Goal: Task Accomplishment & Management: Manage account settings

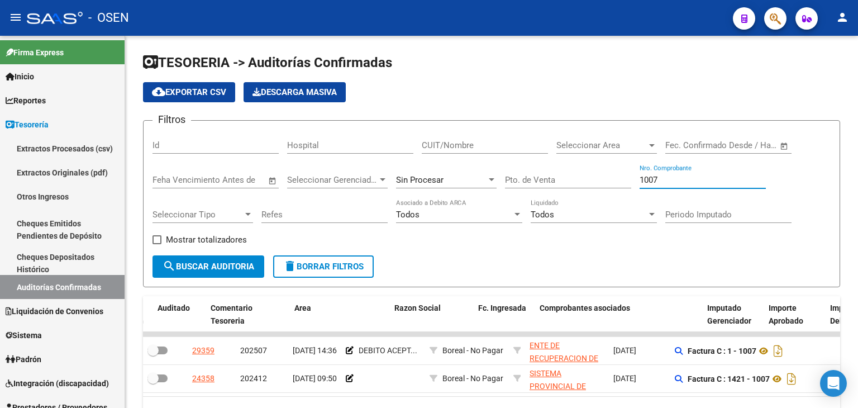
scroll to position [0, 135]
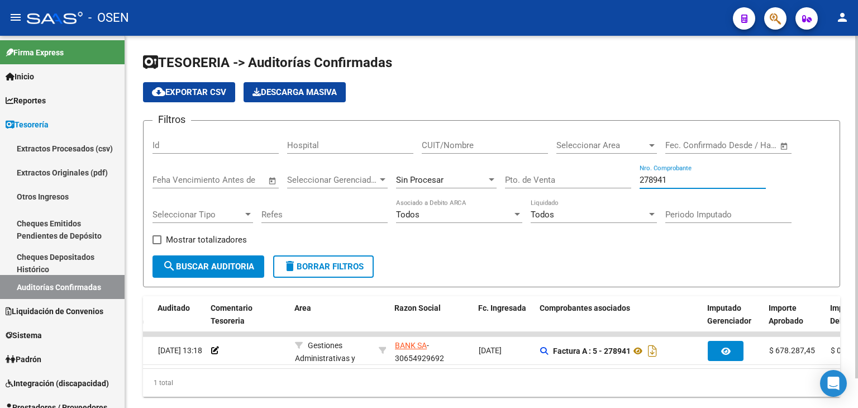
type input "278941"
drag, startPoint x: 341, startPoint y: 403, endPoint x: 337, endPoint y: 388, distance: 15.6
click at [340, 397] on div "1 total" at bounding box center [491, 383] width 697 height 28
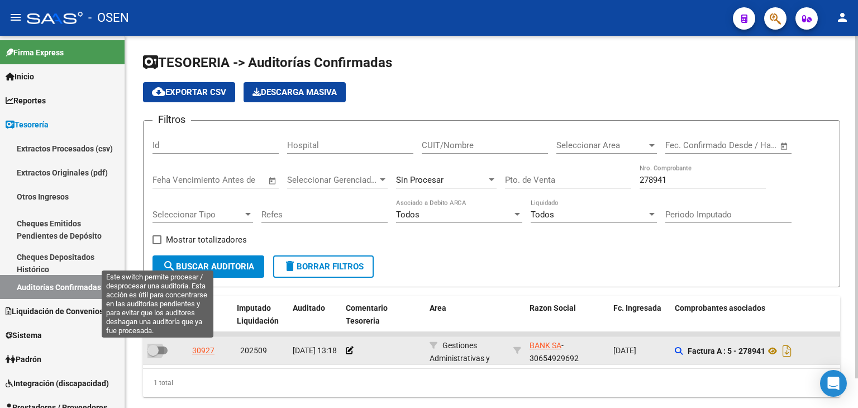
click at [154, 345] on span at bounding box center [153, 350] width 11 height 11
click at [153, 354] on input "checkbox" at bounding box center [153, 354] width 1 height 1
checkbox input "true"
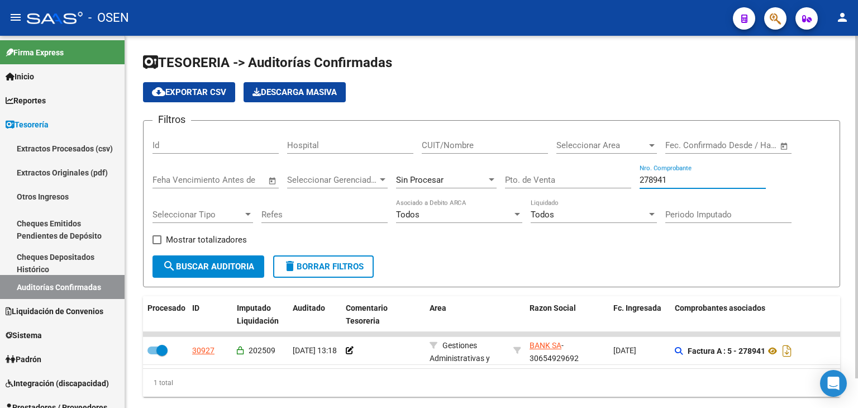
drag, startPoint x: 716, startPoint y: 179, endPoint x: 575, endPoint y: 179, distance: 140.8
click at [577, 179] on div "Filtros Id Hospital CUIT/Nombre Seleccionar Area Seleccionar Area Fecha inicio …" at bounding box center [492, 193] width 678 height 126
type input "443"
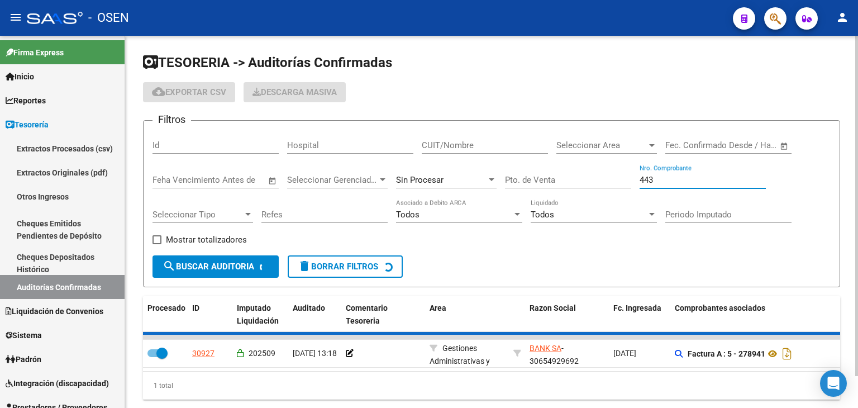
checkbox input "false"
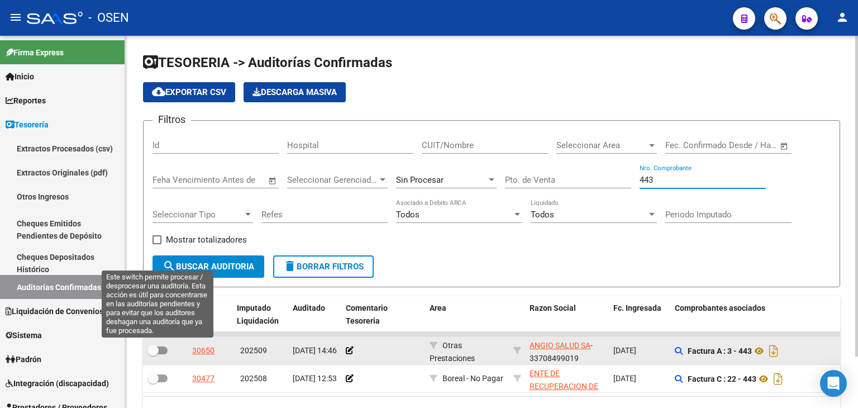
type input "443"
click at [157, 351] on span at bounding box center [153, 350] width 11 height 11
click at [153, 354] on input "checkbox" at bounding box center [153, 354] width 1 height 1
checkbox input "true"
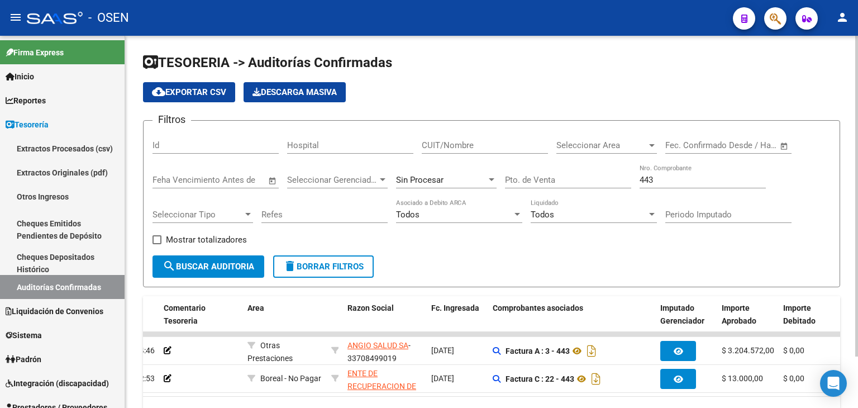
scroll to position [0, 179]
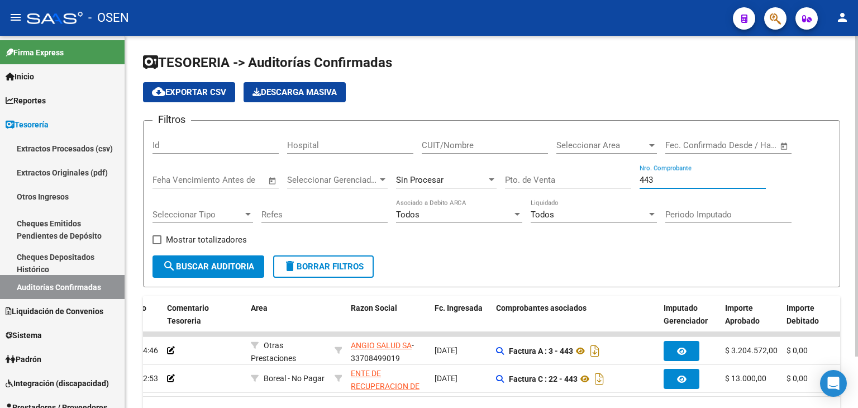
drag, startPoint x: 667, startPoint y: 179, endPoint x: 599, endPoint y: 174, distance: 67.8
click at [603, 175] on div "Filtros Id Hospital CUIT/Nombre Seleccionar Area Seleccionar Area Fecha inicio …" at bounding box center [492, 193] width 678 height 126
type input "236"
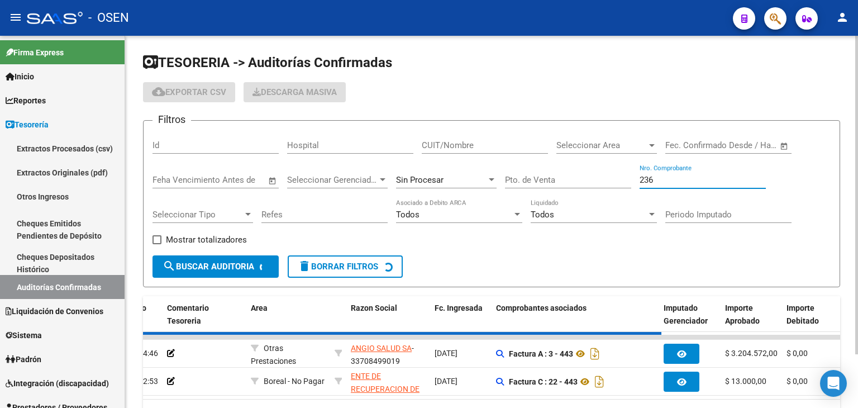
checkbox input "false"
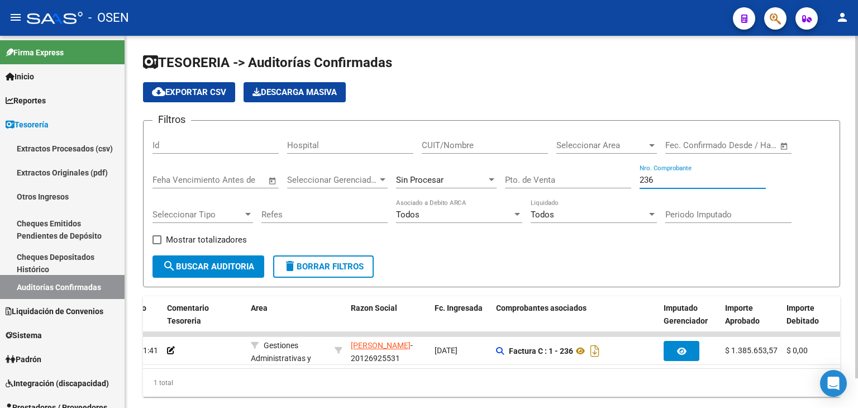
type input "236"
click at [395, 377] on div "1 total" at bounding box center [491, 383] width 697 height 28
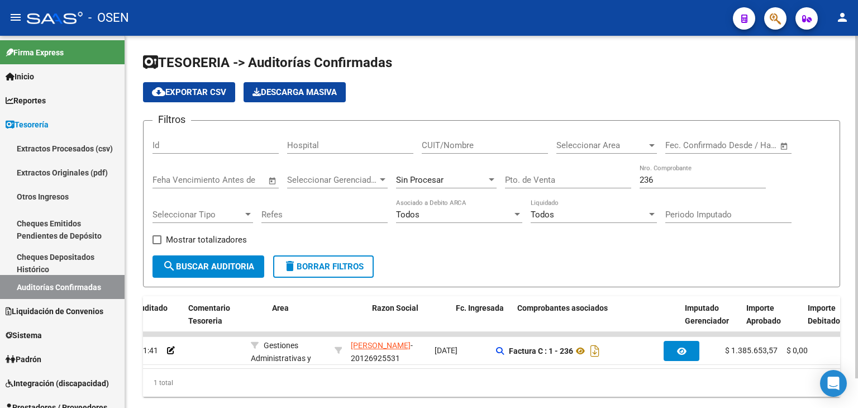
scroll to position [0, 0]
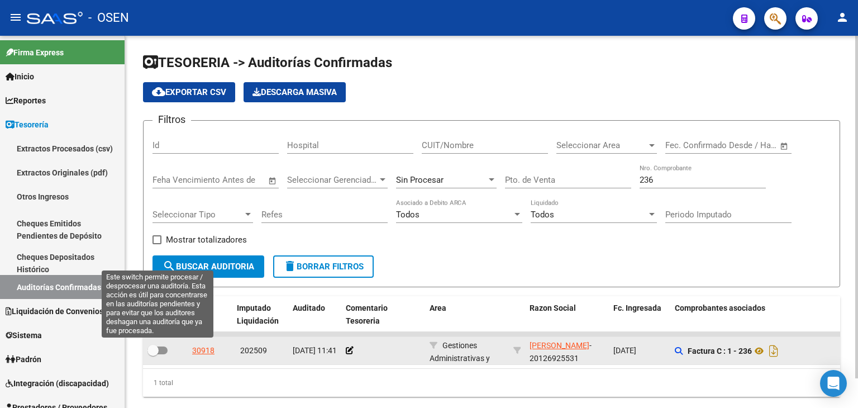
click at [157, 351] on span at bounding box center [153, 350] width 11 height 11
click at [153, 354] on input "checkbox" at bounding box center [153, 354] width 1 height 1
checkbox input "true"
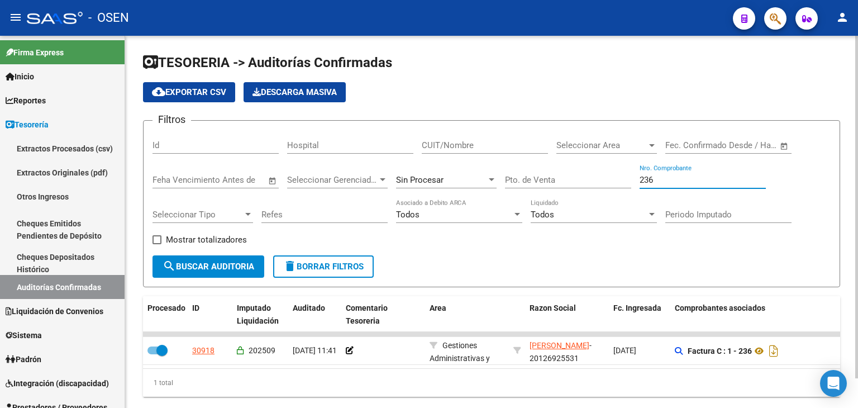
drag, startPoint x: 668, startPoint y: 180, endPoint x: 598, endPoint y: 179, distance: 70.4
click at [598, 179] on div "Filtros Id Hospital CUIT/Nombre Seleccionar Area Seleccionar Area Fecha inicio …" at bounding box center [492, 193] width 678 height 126
type input "170925"
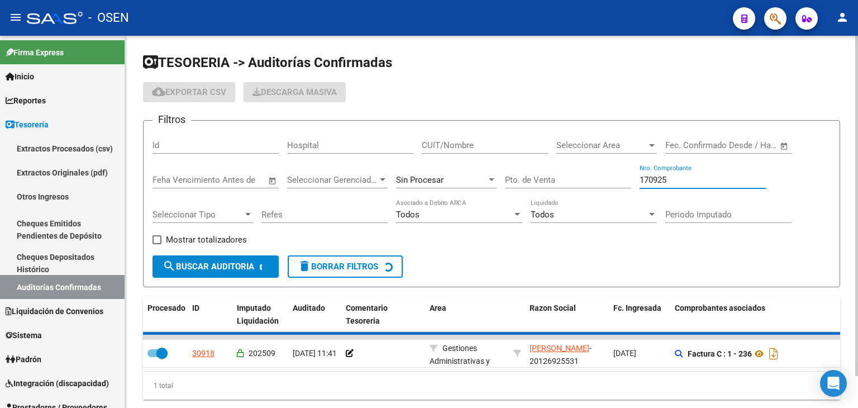
checkbox input "false"
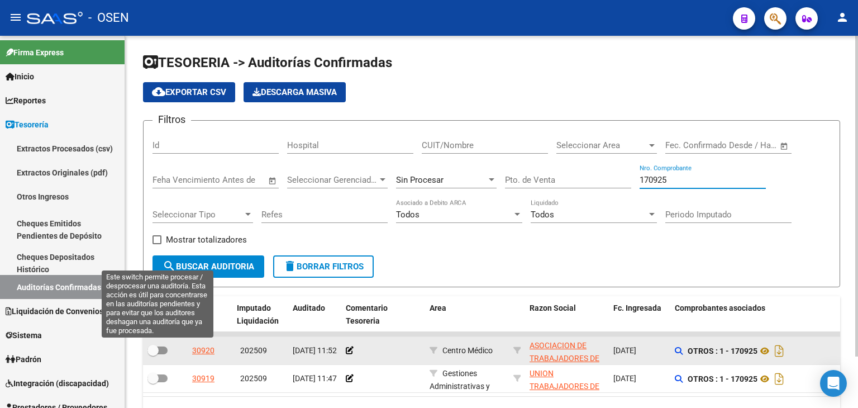
type input "170925"
click at [160, 352] on span at bounding box center [158, 350] width 20 height 8
click at [153, 354] on input "checkbox" at bounding box center [153, 354] width 1 height 1
checkbox input "true"
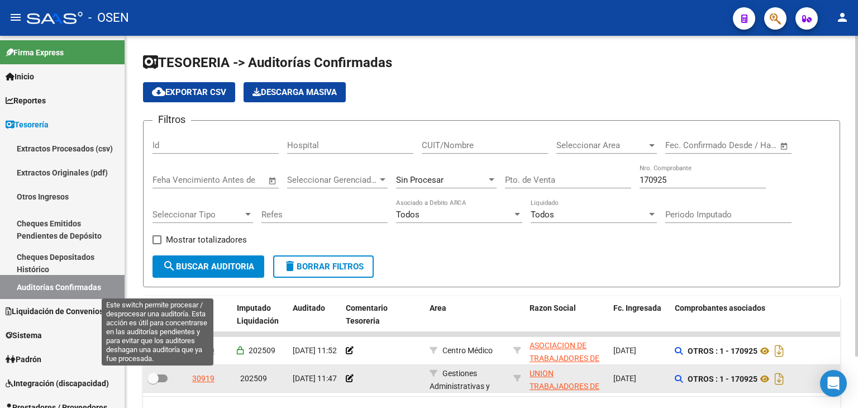
click at [152, 378] on span at bounding box center [153, 378] width 11 height 11
click at [153, 382] on input "checkbox" at bounding box center [153, 382] width 1 height 1
checkbox input "true"
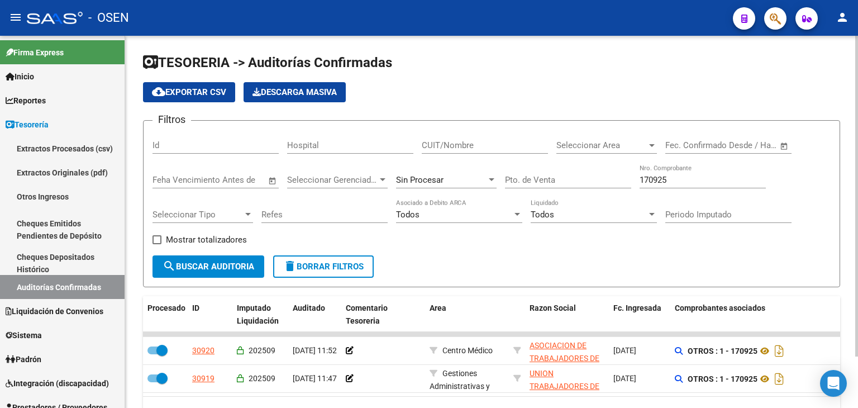
click at [684, 185] on div "170925 Nro. Comprobante" at bounding box center [703, 176] width 126 height 24
drag, startPoint x: 684, startPoint y: 184, endPoint x: 712, endPoint y: 178, distance: 29.0
click at [660, 173] on div "170925 Nro. Comprobante" at bounding box center [703, 176] width 126 height 24
drag, startPoint x: 712, startPoint y: 178, endPoint x: 648, endPoint y: 178, distance: 64.3
click at [648, 178] on input "170925" at bounding box center [703, 180] width 126 height 10
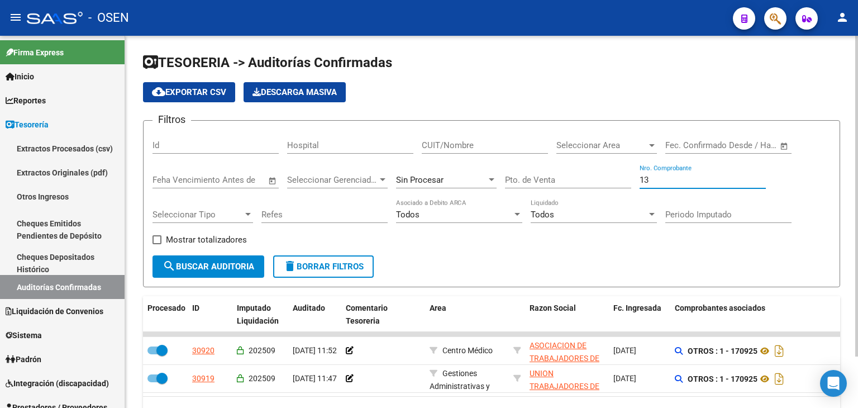
type input "1"
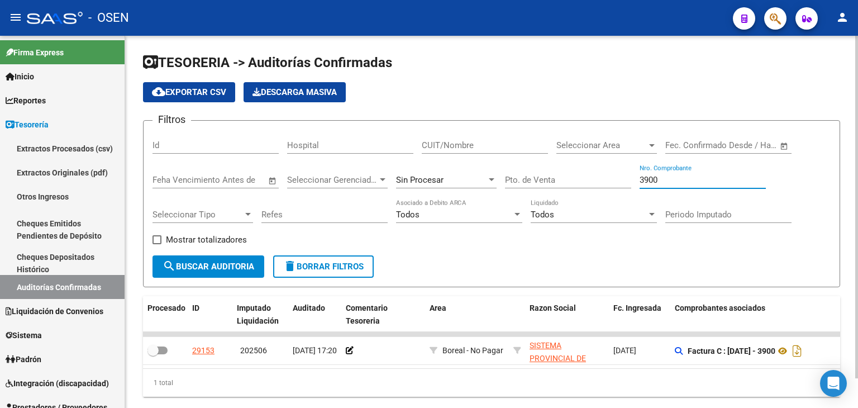
type input "3900"
click at [448, 177] on div "Sin Procesar" at bounding box center [441, 180] width 91 height 10
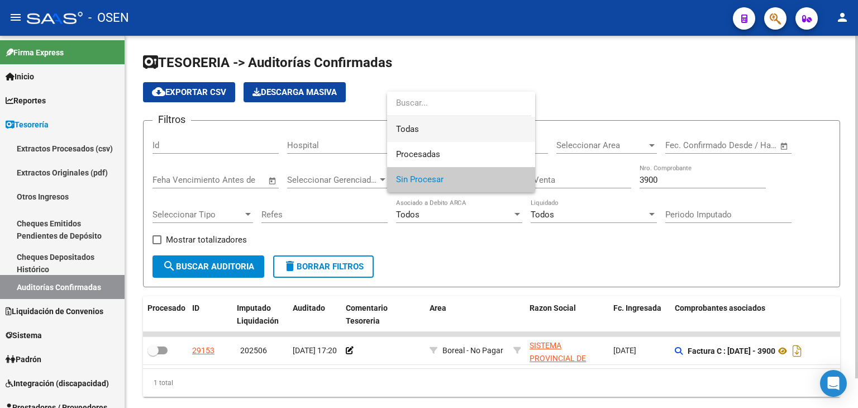
drag, startPoint x: 445, startPoint y: 131, endPoint x: 353, endPoint y: 192, distance: 110.5
click at [443, 133] on span "Todas" at bounding box center [461, 129] width 130 height 25
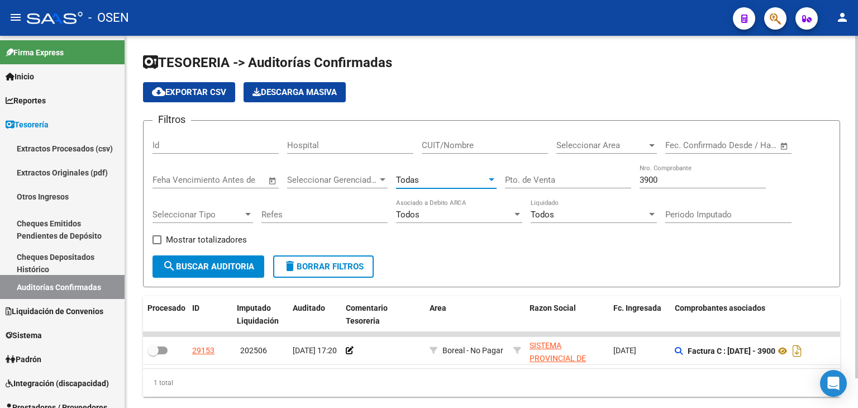
click at [255, 253] on div "Filtros Id Hospital CUIT/Nombre Seleccionar Area Seleccionar Area Fecha inicio …" at bounding box center [492, 193] width 678 height 126
click at [253, 262] on span "search Buscar Auditoria" at bounding box center [209, 266] width 92 height 10
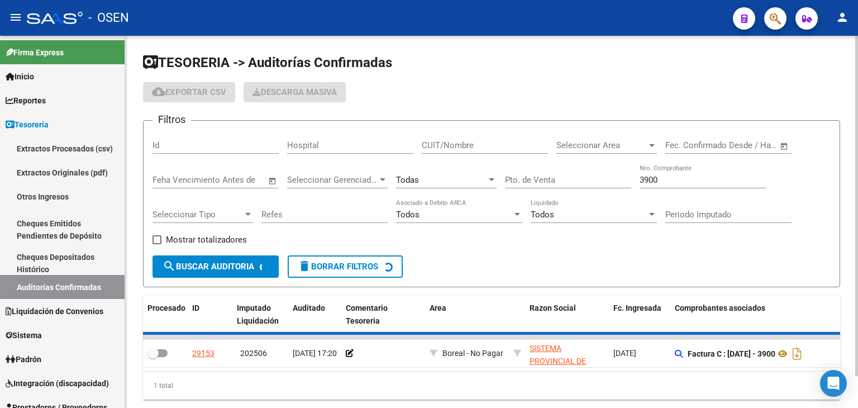
checkbox input "true"
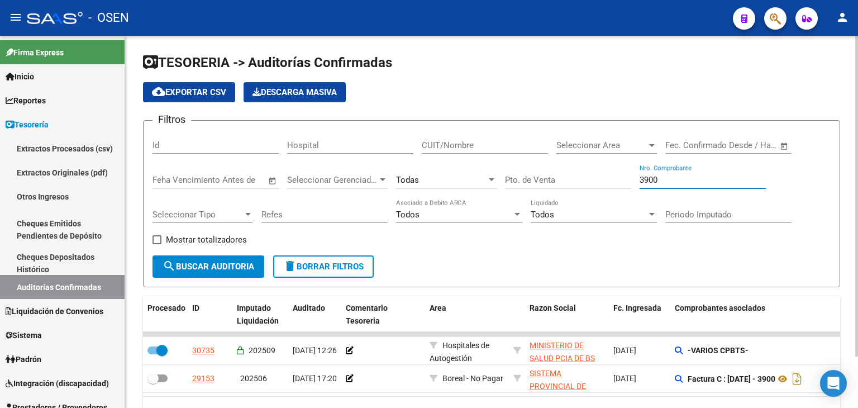
drag, startPoint x: 691, startPoint y: 181, endPoint x: 609, endPoint y: 156, distance: 85.2
click at [636, 180] on div "Filtros Id Hospital CUIT/Nombre Seleccionar Area Seleccionar Area Fecha inicio …" at bounding box center [492, 193] width 678 height 126
type input "4705"
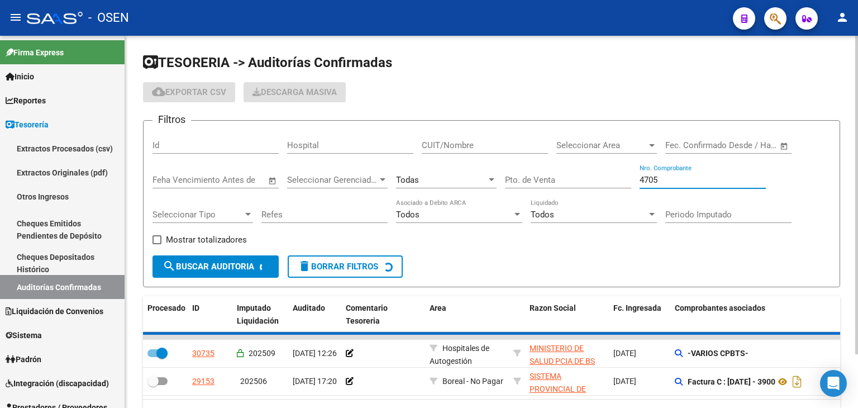
checkbox input "false"
checkbox input "true"
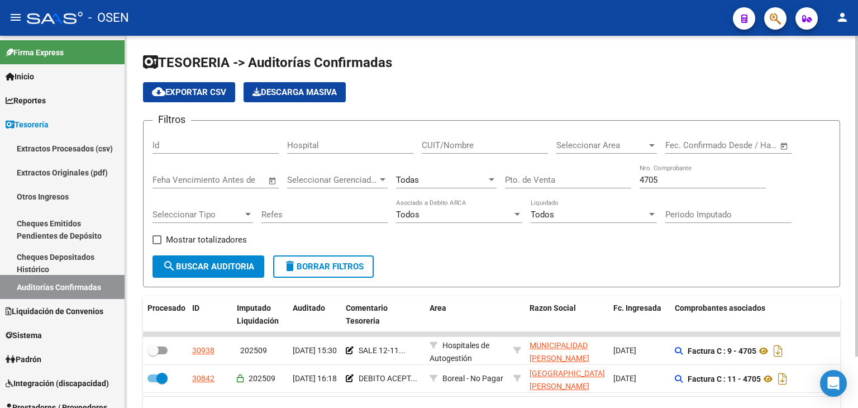
click at [669, 172] on div "4705 Nro. Comprobante" at bounding box center [703, 176] width 126 height 24
drag, startPoint x: 666, startPoint y: 177, endPoint x: 554, endPoint y: 161, distance: 112.8
click at [554, 161] on div "Filtros Id Hospital CUIT/Nombre Seleccionar Area Seleccionar Area Fecha inicio …" at bounding box center [492, 193] width 678 height 126
type input "12"
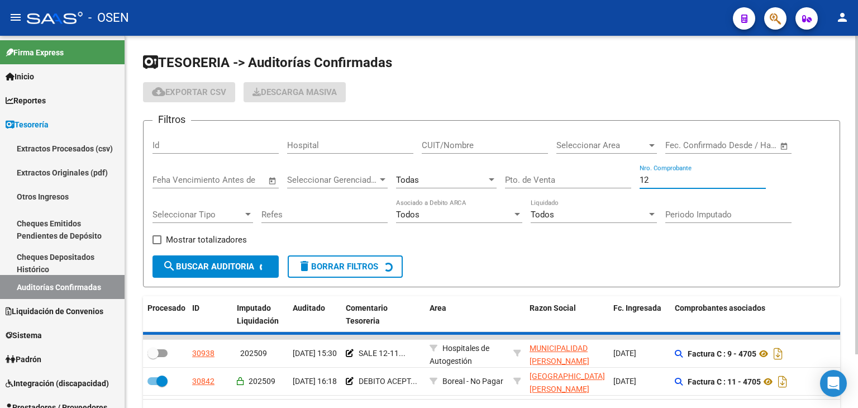
checkbox input "true"
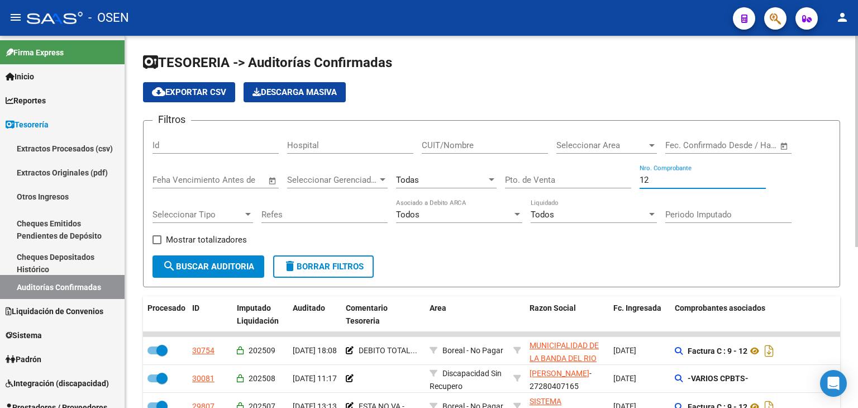
drag, startPoint x: 666, startPoint y: 177, endPoint x: 588, endPoint y: 174, distance: 77.7
click at [590, 174] on div "Filtros Id Hospital CUIT/Nombre Seleccionar Area Seleccionar Area Fecha inicio …" at bounding box center [492, 193] width 678 height 126
type input "123"
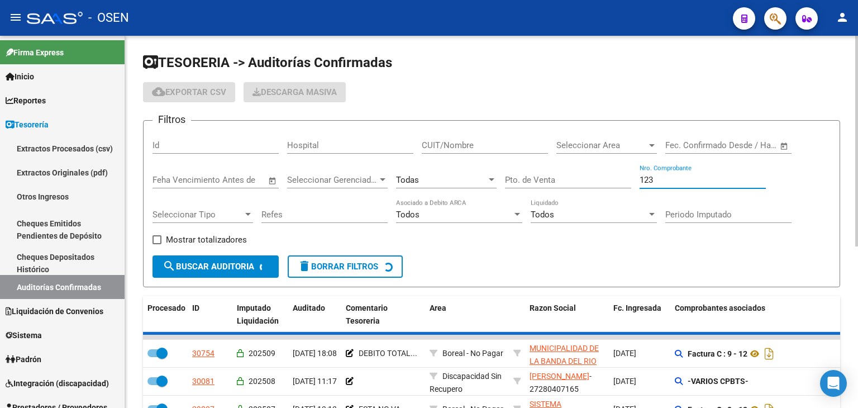
checkbox input "false"
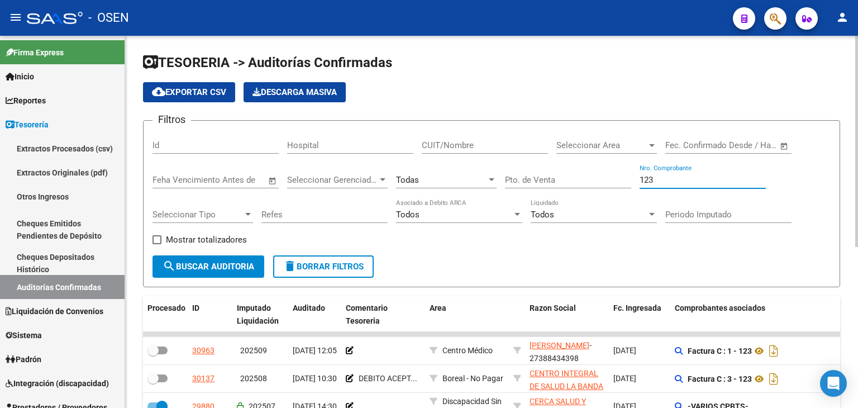
type input "123"
click at [485, 175] on div "Todas" at bounding box center [441, 180] width 91 height 10
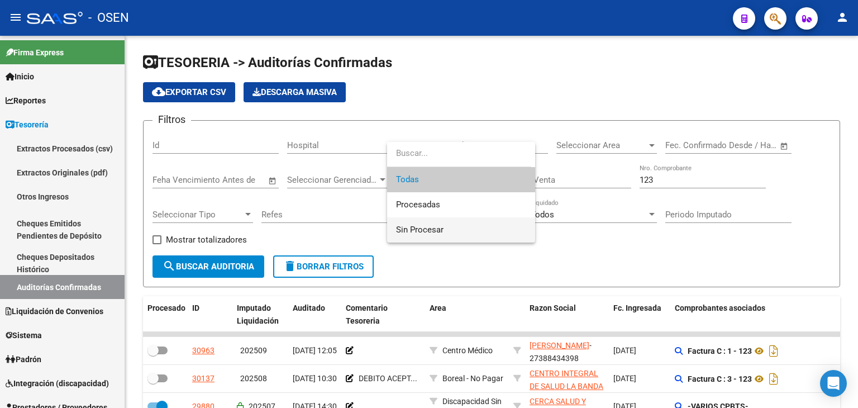
click at [465, 229] on span "Sin Procesar" at bounding box center [461, 229] width 130 height 25
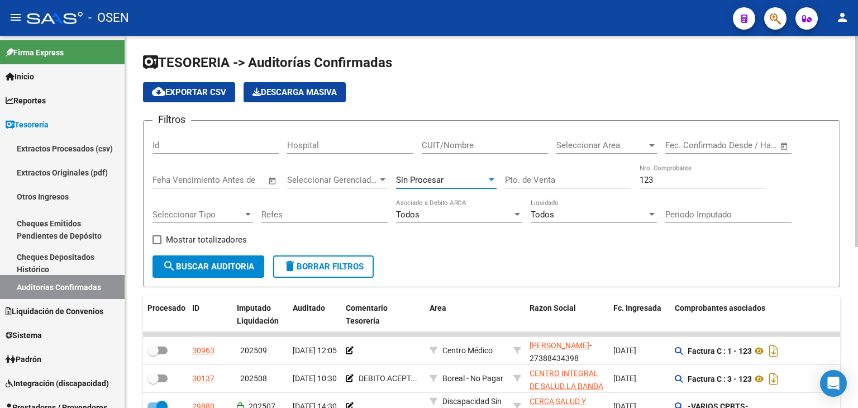
click at [230, 275] on button "search Buscar Auditoria" at bounding box center [209, 266] width 112 height 22
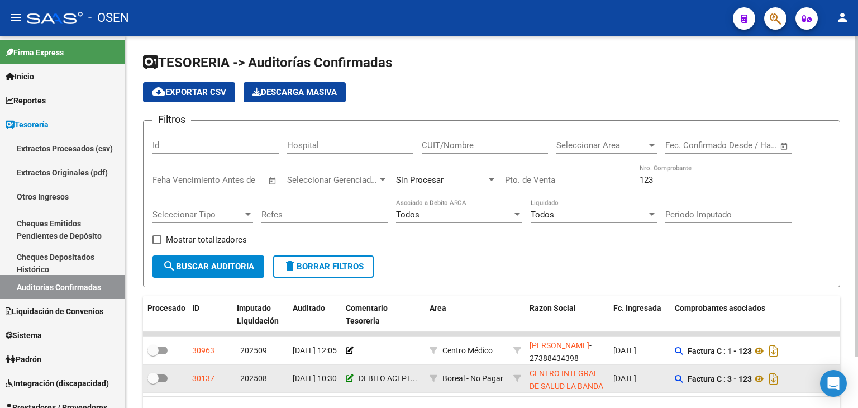
click at [350, 379] on icon at bounding box center [350, 378] width 8 height 8
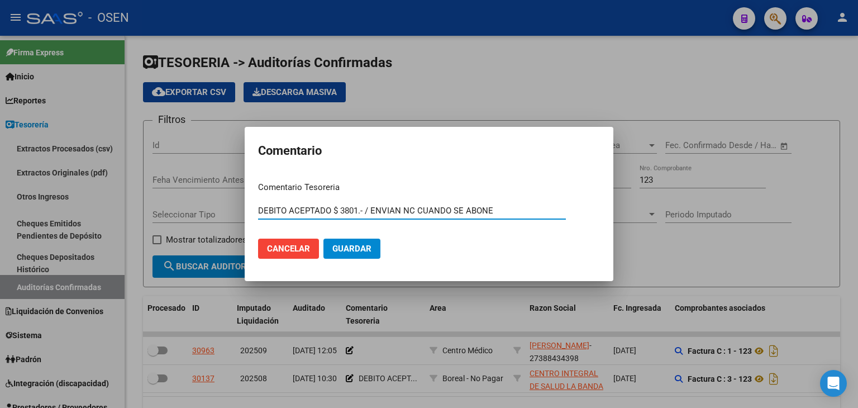
click at [259, 208] on input "DEBITO ACEPTADO $ 3801.- / ENVIAN NC CUANDO SE ABONE" at bounding box center [412, 211] width 308 height 10
type input "OP 89099 / DEBITO ACEPTADO $ 3801.- / ENVIAN NC CUANDO SE ABONE"
click at [324, 239] on button "Guardar" at bounding box center [352, 249] width 57 height 20
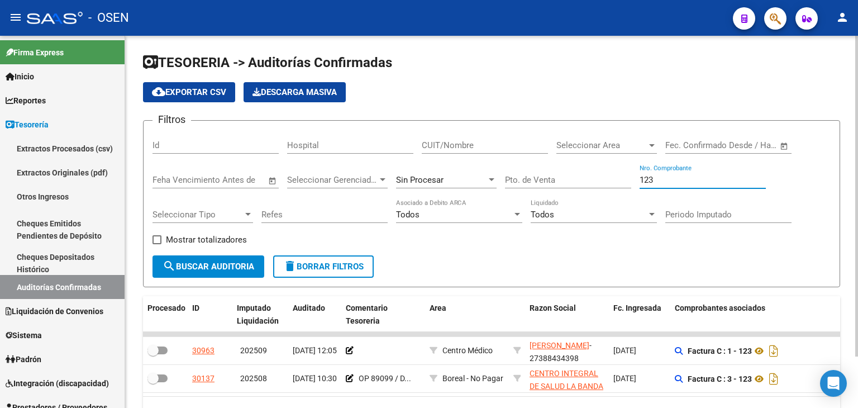
drag, startPoint x: 666, startPoint y: 178, endPoint x: 447, endPoint y: 125, distance: 225.5
click at [438, 131] on div "Filtros Id Hospital CUIT/Nombre Seleccionar Area Seleccionar Area Fecha inicio …" at bounding box center [492, 193] width 678 height 126
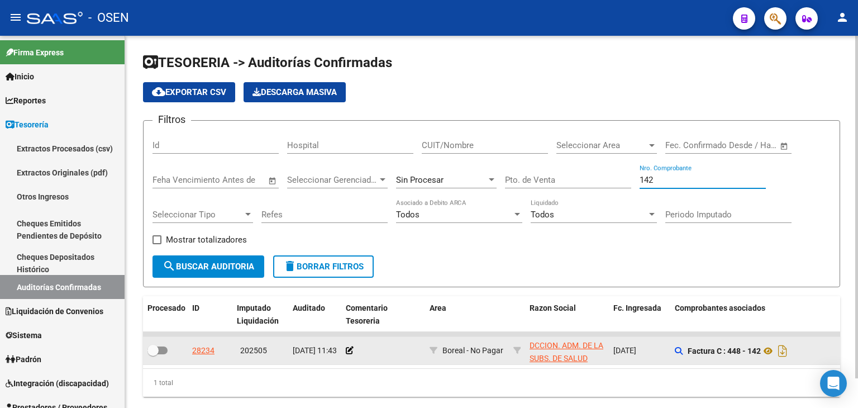
type input "142"
click at [352, 354] on div at bounding box center [383, 350] width 75 height 13
click at [353, 348] on div at bounding box center [383, 350] width 75 height 13
click at [347, 347] on icon at bounding box center [350, 350] width 8 height 8
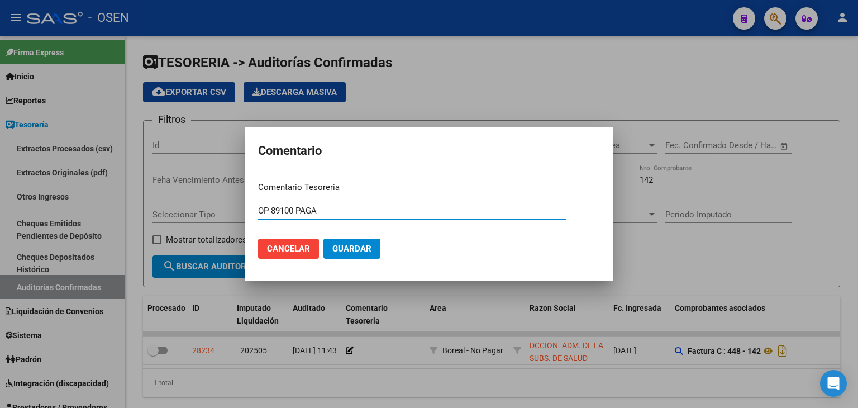
click at [260, 208] on input "OP 89100 PAGA" at bounding box center [412, 211] width 308 height 10
drag, startPoint x: 322, startPoint y: 210, endPoint x: 483, endPoint y: 208, distance: 161.5
click at [485, 219] on div "PAGA OP 89100 PAGA Ingresar el comentario" at bounding box center [412, 215] width 308 height 27
type input "PAGA OP 89100"
click at [357, 251] on span "Guardar" at bounding box center [351, 249] width 39 height 10
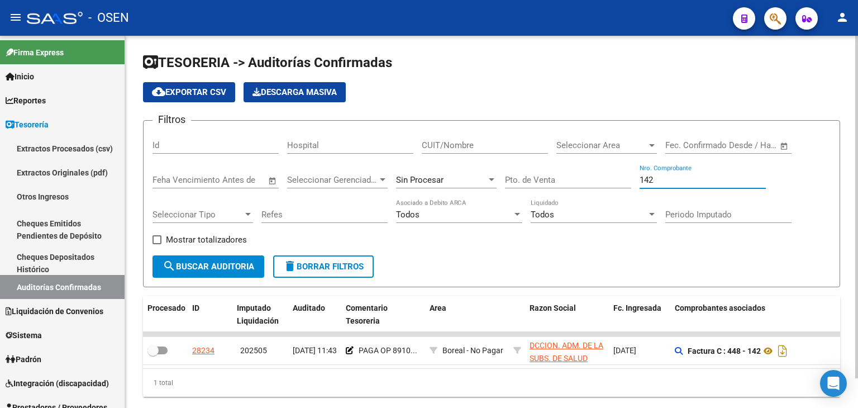
drag, startPoint x: 664, startPoint y: 175, endPoint x: 581, endPoint y: 148, distance: 87.1
click at [592, 174] on div "Filtros Id Hospital CUIT/Nombre Seleccionar Area Seleccionar Area Fecha inicio …" at bounding box center [492, 193] width 678 height 126
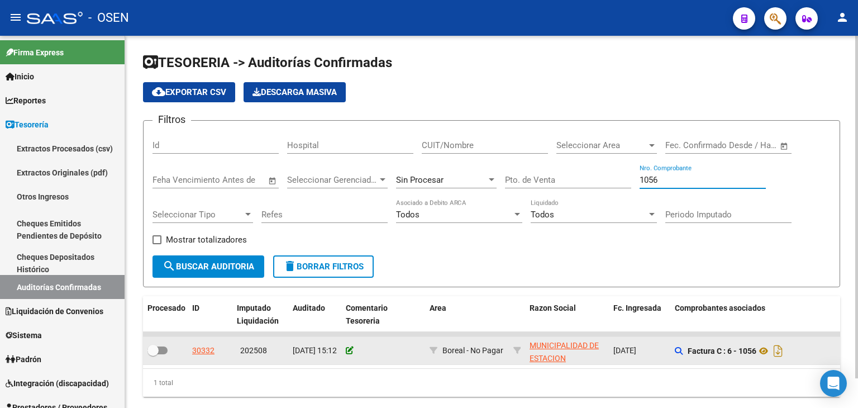
type input "1056"
click at [352, 349] on icon at bounding box center [350, 350] width 8 height 8
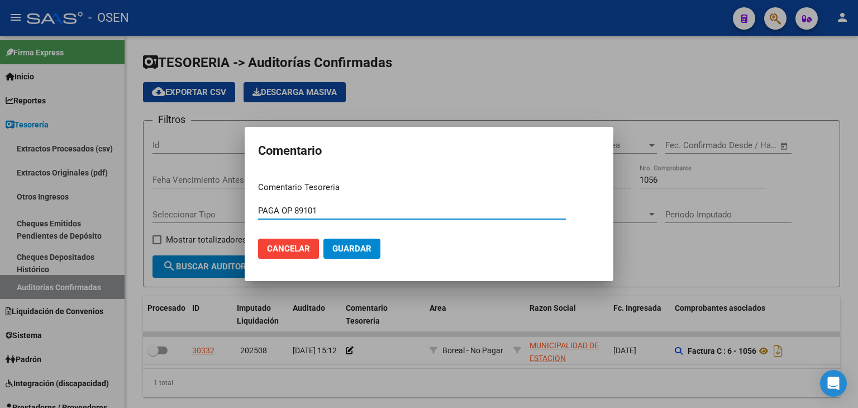
type input "PAGA OP 89101"
drag, startPoint x: 340, startPoint y: 216, endPoint x: 292, endPoint y: 217, distance: 48.6
click at [287, 218] on div "PAGA OP 89101 Ingresar el comentario" at bounding box center [412, 210] width 308 height 17
drag, startPoint x: 324, startPoint y: 210, endPoint x: 215, endPoint y: 197, distance: 110.2
click at [213, 196] on div "Comentario Comentario Tesoreria PAGA OP 89101 Ingresar el comentario Cancelar G…" at bounding box center [429, 204] width 858 height 408
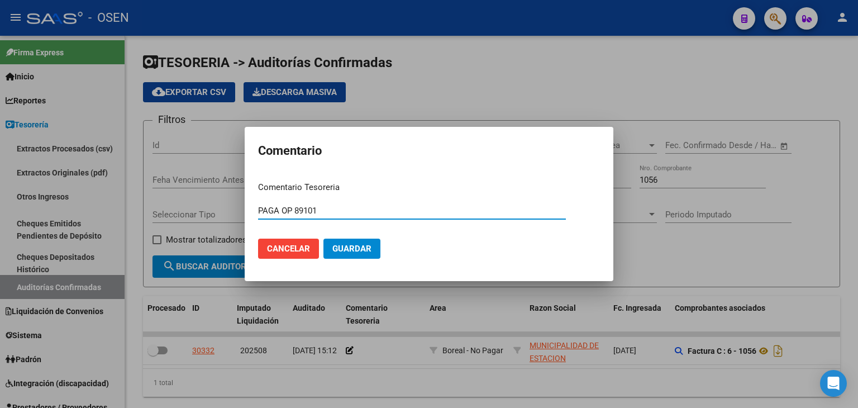
click at [350, 245] on span "Guardar" at bounding box center [351, 249] width 39 height 10
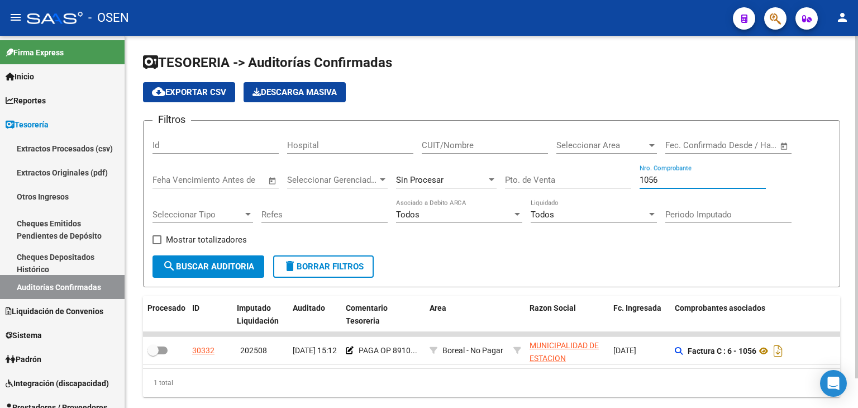
drag, startPoint x: 681, startPoint y: 175, endPoint x: 577, endPoint y: 176, distance: 103.9
click at [577, 176] on div "Filtros Id Hospital CUIT/Nombre Seleccionar Area Seleccionar Area Fecha inicio …" at bounding box center [492, 193] width 678 height 126
type input "7432"
drag, startPoint x: 208, startPoint y: 280, endPoint x: 212, endPoint y: 270, distance: 10.5
click at [208, 278] on form "Filtros Id Hospital CUIT/Nombre Seleccionar Area Seleccionar Area Fecha inicio …" at bounding box center [491, 203] width 697 height 167
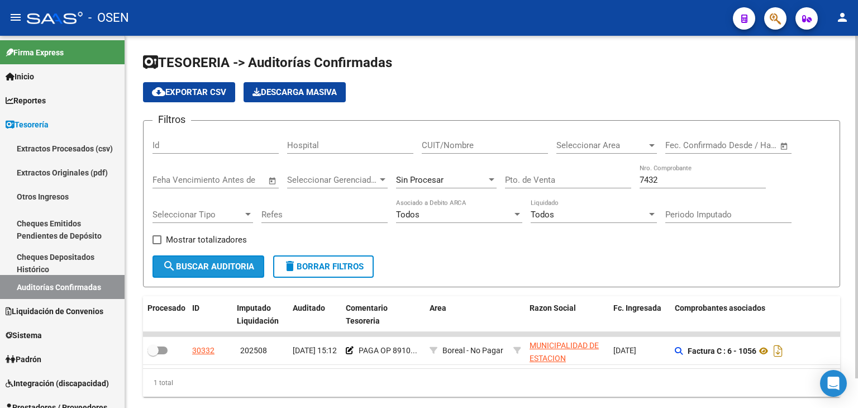
click at [213, 268] on span "search Buscar Auditoria" at bounding box center [209, 266] width 92 height 10
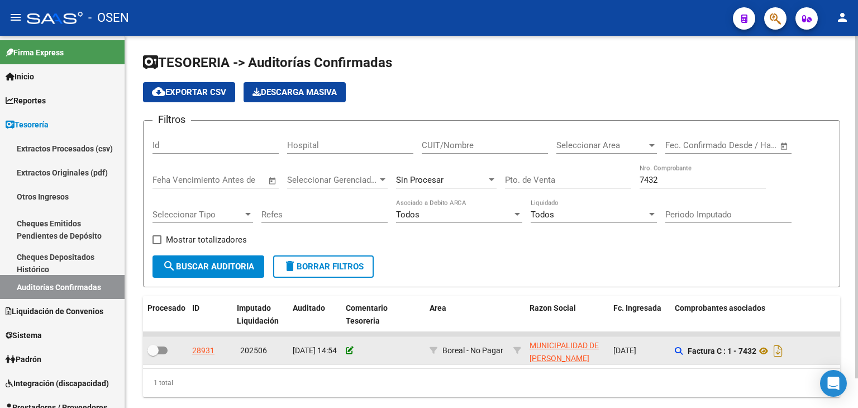
click at [345, 349] on datatable-body-cell at bounding box center [383, 350] width 84 height 27
click at [349, 349] on icon at bounding box center [350, 350] width 8 height 8
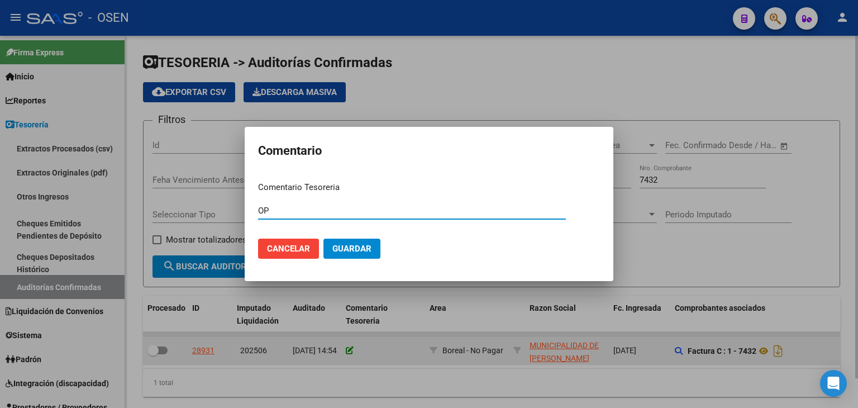
type input "O"
type input "PAGA OP 89102"
click at [324, 239] on button "Guardar" at bounding box center [352, 249] width 57 height 20
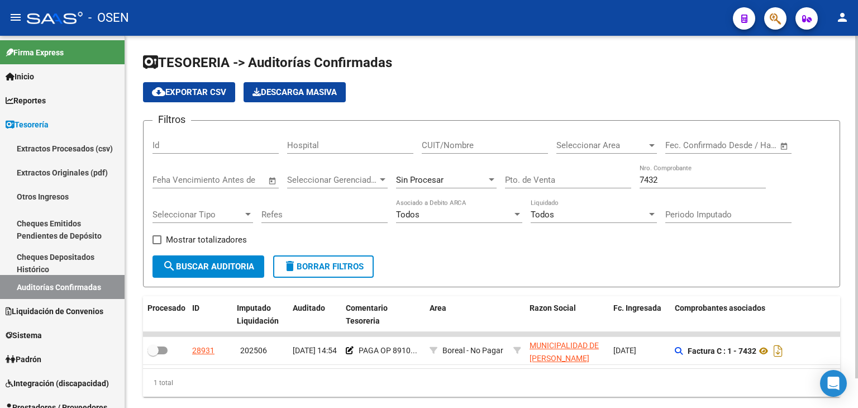
drag, startPoint x: 674, startPoint y: 173, endPoint x: 609, endPoint y: 174, distance: 64.8
click at [608, 174] on div "Filtros Id Hospital CUIT/Nombre Seleccionar Area Seleccionar Area Fecha inicio …" at bounding box center [492, 193] width 678 height 126
drag, startPoint x: 676, startPoint y: 183, endPoint x: 636, endPoint y: 177, distance: 40.1
click at [646, 182] on input "7432" at bounding box center [703, 180] width 126 height 10
type input "7"
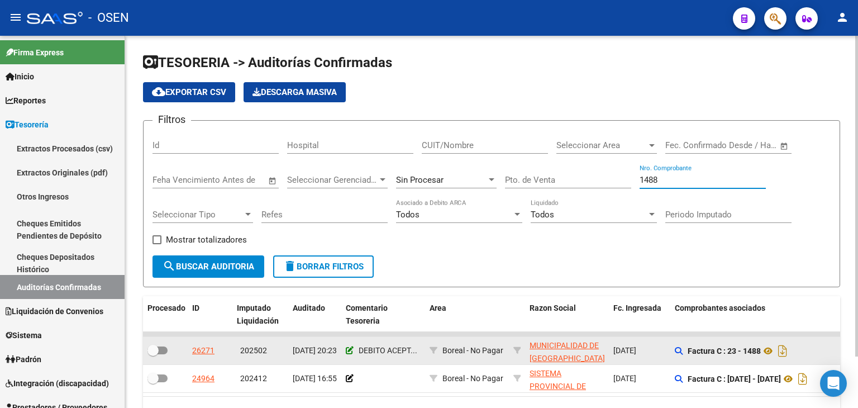
type input "1488"
click at [351, 353] on icon at bounding box center [350, 350] width 8 height 8
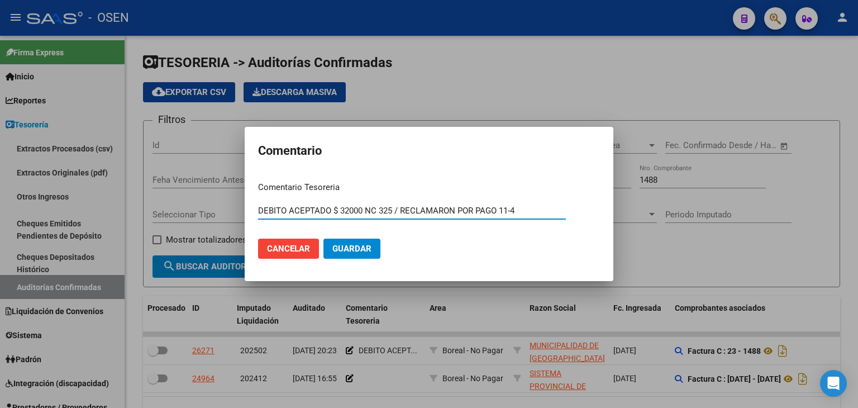
click at [259, 208] on input "DEBITO ACEPTADO $ 32000 NC 325 / RECLAMARON POR PAGO 11-4" at bounding box center [412, 211] width 308 height 10
drag, startPoint x: 403, startPoint y: 210, endPoint x: 749, endPoint y: 255, distance: 349.4
click at [749, 256] on div "Comentario Comentario Tesoreria DEBITO ACEPTADO $ 32000 NC 325 / RECLAMARON POR…" at bounding box center [429, 204] width 858 height 408
click at [258, 207] on input "DEBITO ACEPTADO $ 32000 NC 325" at bounding box center [412, 211] width 308 height 10
drag, startPoint x: 317, startPoint y: 212, endPoint x: 144, endPoint y: 194, distance: 174.7
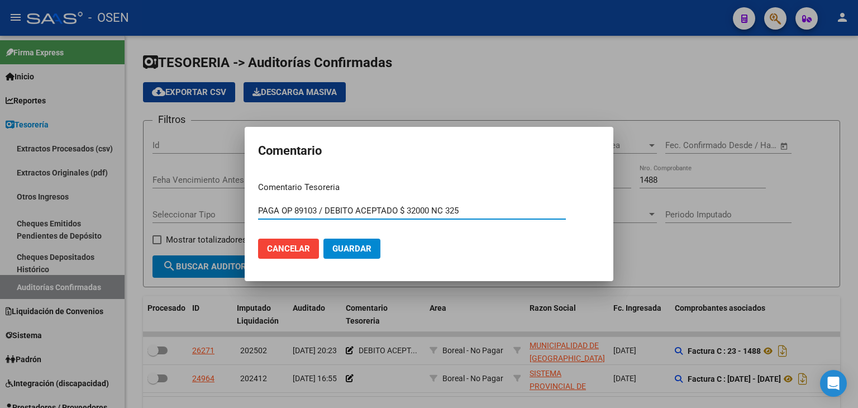
click at [144, 194] on div "Comentario Comentario Tesoreria PAGA OP 89103 / DEBITO ACEPTADO $ 32000 NC 325 …" at bounding box center [429, 204] width 858 height 408
type input "PAGA OP 89103 / DEBITO ACEPTADO $ 32000 NC 325"
click at [349, 246] on span "Guardar" at bounding box center [351, 249] width 39 height 10
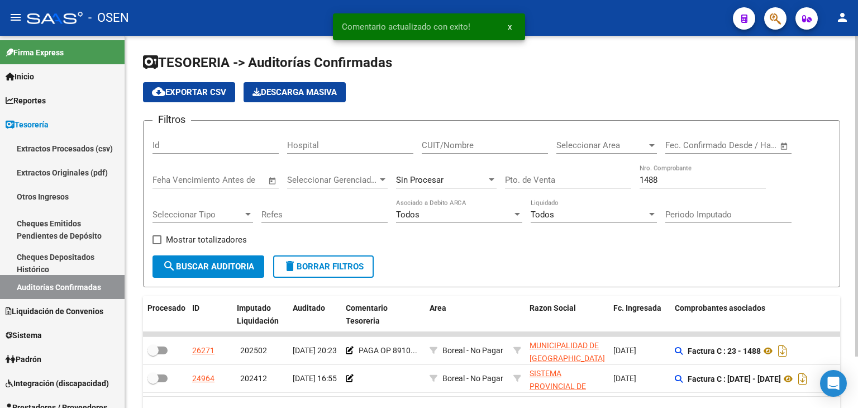
drag, startPoint x: 683, startPoint y: 186, endPoint x: 598, endPoint y: 186, distance: 84.9
click at [606, 191] on div "Filtros Id Hospital CUIT/Nombre Seleccionar Area Seleccionar Area Fecha inicio …" at bounding box center [492, 193] width 678 height 126
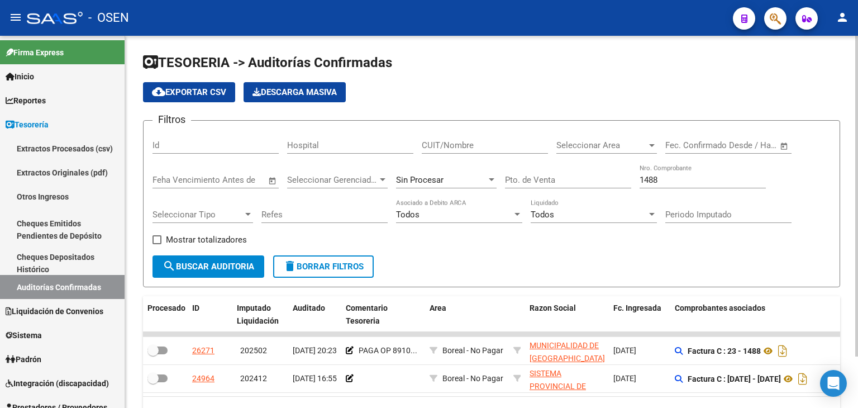
click at [713, 185] on div "1488 Nro. Comprobante" at bounding box center [703, 176] width 126 height 24
drag, startPoint x: 720, startPoint y: 177, endPoint x: 597, endPoint y: 181, distance: 123.0
click at [597, 181] on div "Filtros Id Hospital CUIT/Nombre Seleccionar Area Seleccionar Area Fecha inicio …" at bounding box center [492, 193] width 678 height 126
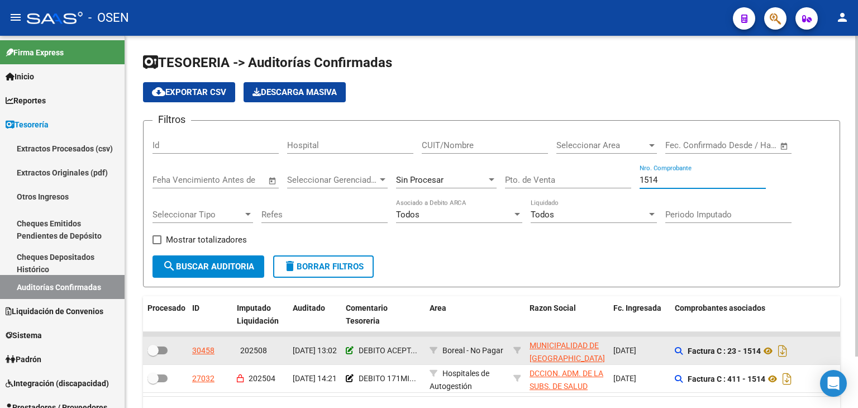
type input "1514"
click at [349, 350] on icon at bounding box center [350, 350] width 8 height 8
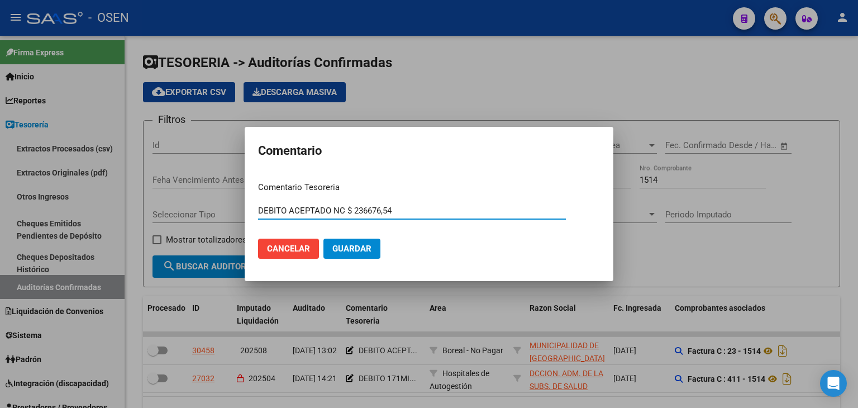
click at [258, 209] on input "DEBITO ACEPTADO NC $ 236676,54" at bounding box center [412, 211] width 308 height 10
paste input "PAGA OP 89103"
type input "PAGA OP 89103 / DEBITO ACEPTADO NC $ 236676,54"
click at [360, 241] on button "Guardar" at bounding box center [352, 249] width 57 height 20
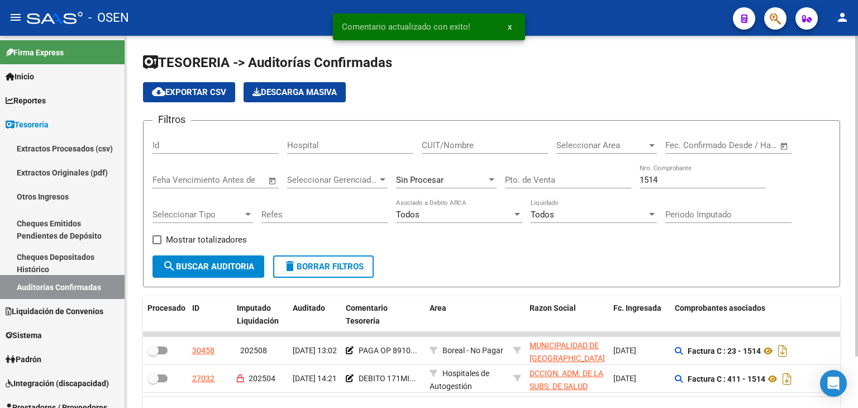
click at [678, 184] on div "1514 Nro. Comprobante" at bounding box center [703, 176] width 126 height 24
drag, startPoint x: 684, startPoint y: 180, endPoint x: 554, endPoint y: 160, distance: 131.3
click at [556, 164] on div "Filtros Id Hospital CUIT/Nombre Seleccionar Area Seleccionar Area Fecha inicio …" at bounding box center [492, 193] width 678 height 126
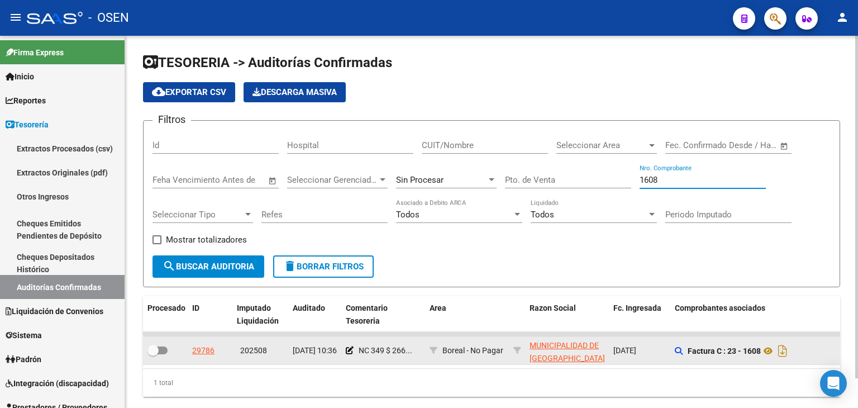
type input "1608"
click at [355, 349] on div "NC 349 $ 266..." at bounding box center [383, 350] width 75 height 13
click at [349, 349] on icon at bounding box center [350, 350] width 8 height 8
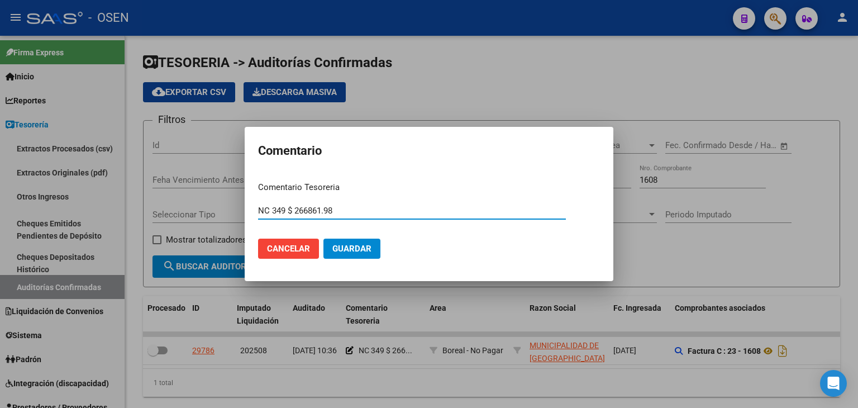
click at [257, 208] on mat-dialog-content "Comentario Tesoreria [GEOGRAPHIC_DATA] 349 $ 266861.98 Ingresar el comentario C…" at bounding box center [429, 220] width 369 height 94
click at [261, 213] on input "NC 349 $ 266861.98" at bounding box center [412, 211] width 308 height 10
click at [259, 212] on input "NC 349 $ 266861.98" at bounding box center [412, 211] width 308 height 10
paste input "PAGA OP 89103"
type input "PAGA OP 89103 / NC 349 $ 266861.98"
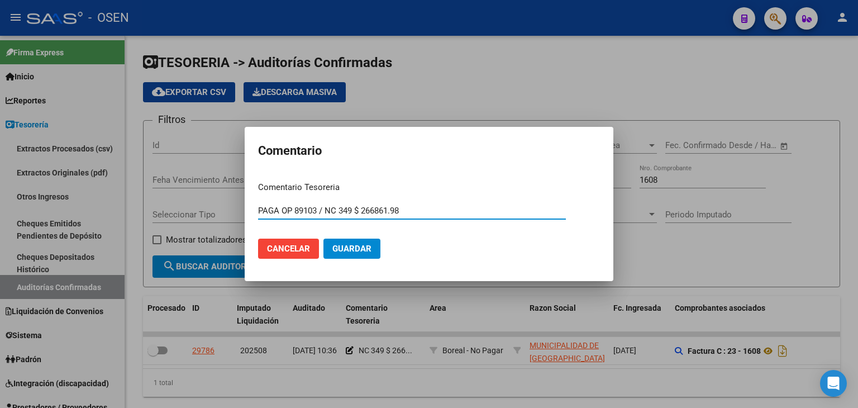
click at [324, 239] on button "Guardar" at bounding box center [352, 249] width 57 height 20
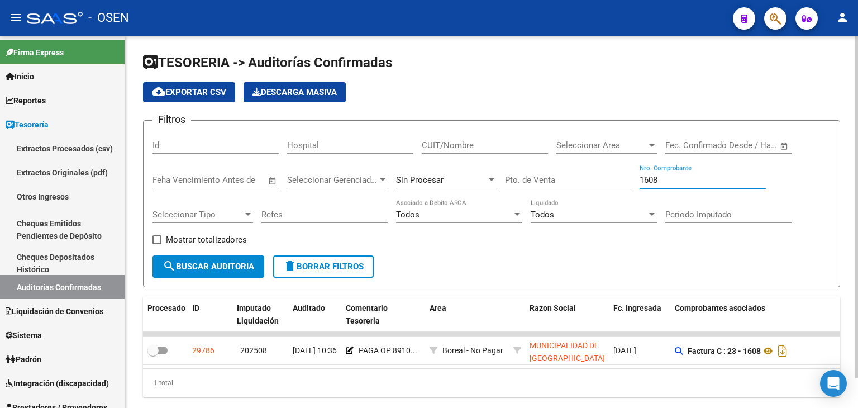
click at [678, 175] on input "1608" at bounding box center [703, 180] width 126 height 10
drag, startPoint x: 674, startPoint y: 183, endPoint x: 629, endPoint y: 172, distance: 46.6
click at [629, 173] on div "Filtros Id Hospital CUIT/Nombre Seleccionar Area Seleccionar Area Fecha inicio …" at bounding box center [492, 193] width 678 height 126
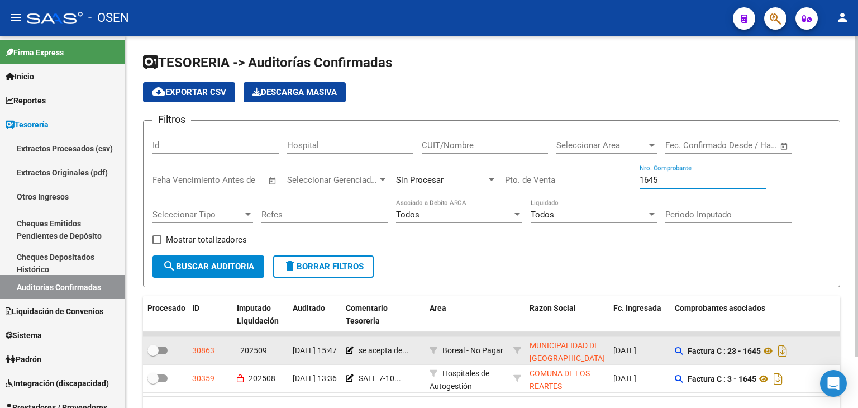
type input "1645"
click at [354, 348] on div "se acepta de..." at bounding box center [383, 350] width 75 height 13
click at [350, 346] on icon at bounding box center [350, 350] width 8 height 8
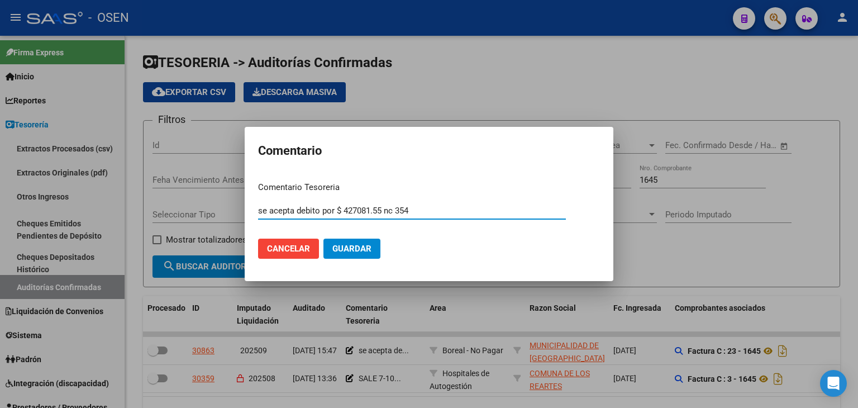
click at [258, 209] on input "se acepta debito por $ 427081.55 nc 354" at bounding box center [412, 211] width 308 height 10
paste input "PAGA OP 89103"
type input "PAGA OP 89103 / se acepta debito por $ 427081.55 nc 354"
click at [356, 246] on span "Guardar" at bounding box center [351, 249] width 39 height 10
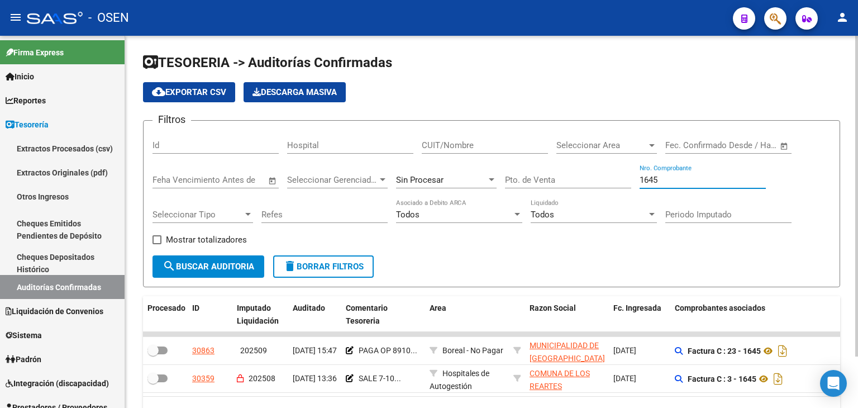
drag, startPoint x: 659, startPoint y: 177, endPoint x: 591, endPoint y: 174, distance: 68.8
click at [598, 178] on div "Filtros Id Hospital CUIT/Nombre Seleccionar Area Seleccionar Area Fecha inicio …" at bounding box center [492, 193] width 678 height 126
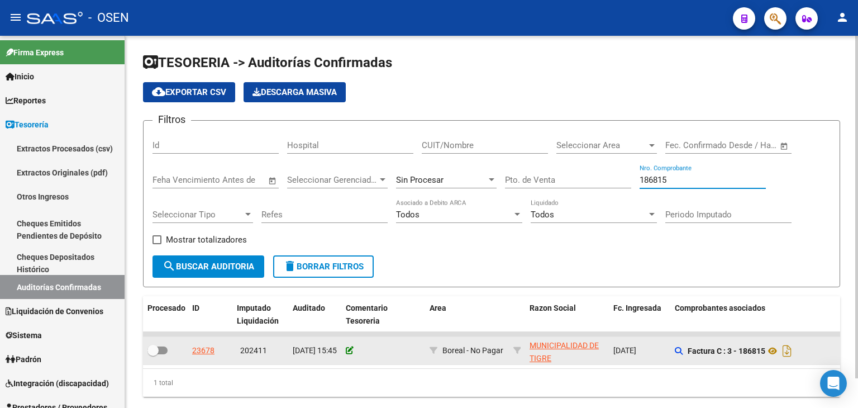
type input "186815"
click at [351, 347] on icon at bounding box center [350, 350] width 8 height 8
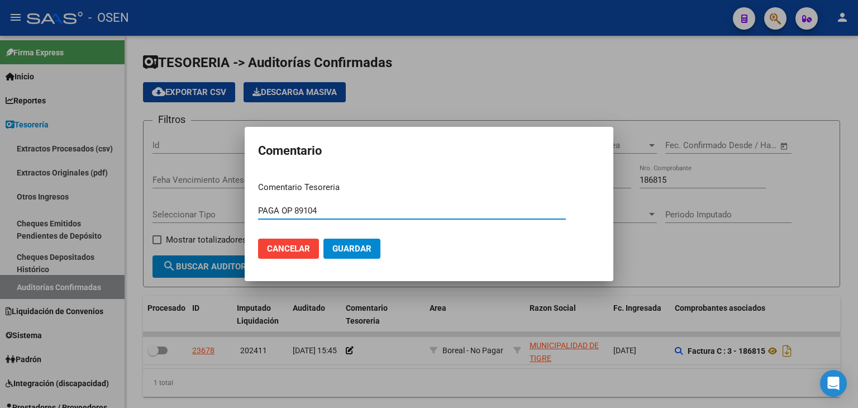
type input "PAGA OP 89104"
click at [337, 245] on span "Guardar" at bounding box center [351, 249] width 39 height 10
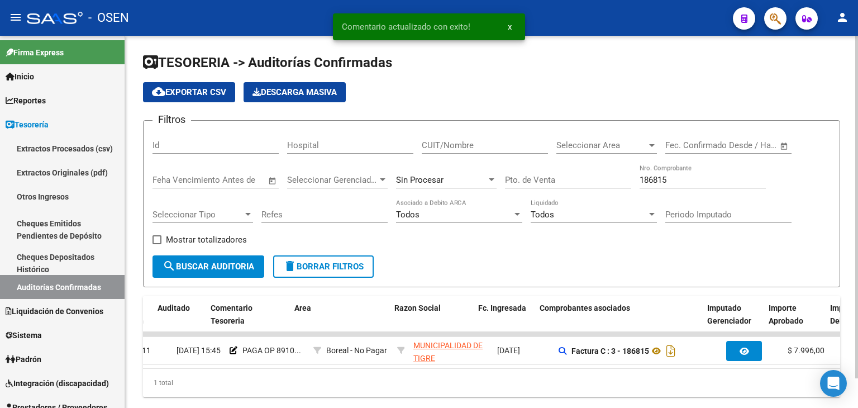
scroll to position [0, 135]
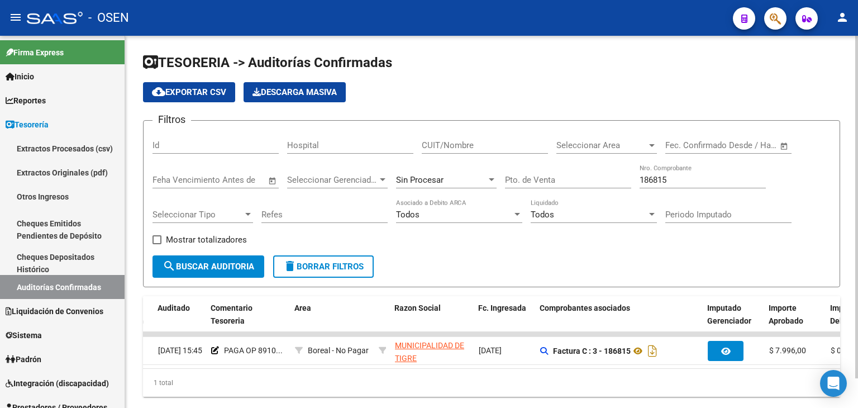
click at [692, 173] on div "186815 Nro. Comprobante" at bounding box center [703, 176] width 126 height 24
drag, startPoint x: 693, startPoint y: 178, endPoint x: 595, endPoint y: 177, distance: 98.3
click at [597, 177] on div "Filtros Id Hospital CUIT/Nombre Seleccionar Area Seleccionar Area Fecha inicio …" at bounding box center [492, 193] width 678 height 126
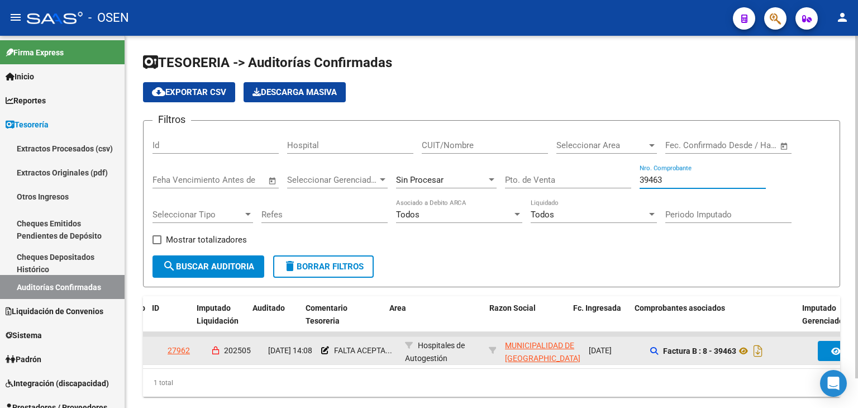
scroll to position [0, 20]
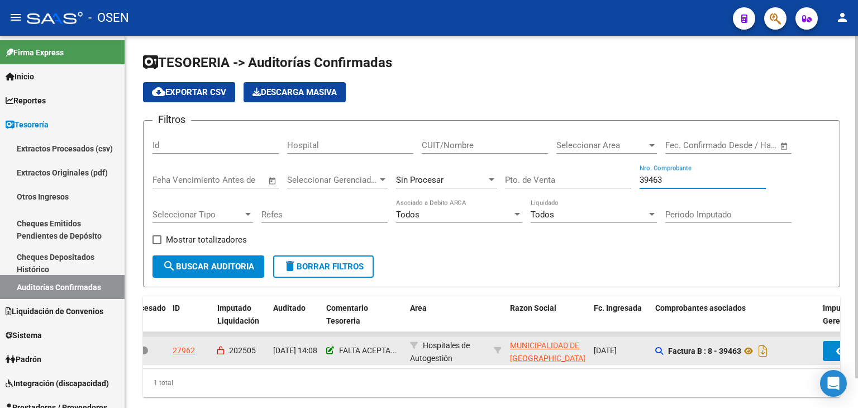
type input "39463"
click at [333, 349] on icon at bounding box center [330, 350] width 8 height 8
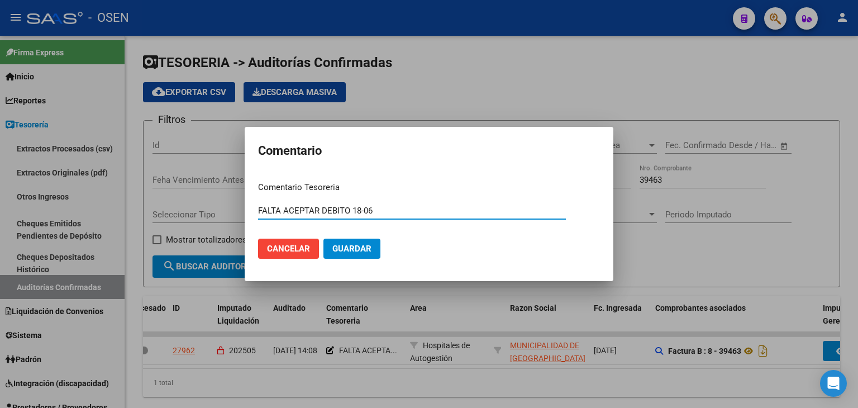
drag, startPoint x: 382, startPoint y: 208, endPoint x: 249, endPoint y: 206, distance: 133.6
click at [217, 211] on div "Comentario Comentario Tesoreria FALTA ACEPTAR DEBITO 18-06 Ingresar el comentar…" at bounding box center [429, 204] width 858 height 408
type input "PAGA OP 89103"
drag, startPoint x: 339, startPoint y: 211, endPoint x: 207, endPoint y: 210, distance: 131.3
click at [210, 211] on div "Comentario Comentario Tesoreria PAGA OP 89103 Ingresar el comentario Cancelar G…" at bounding box center [429, 204] width 858 height 408
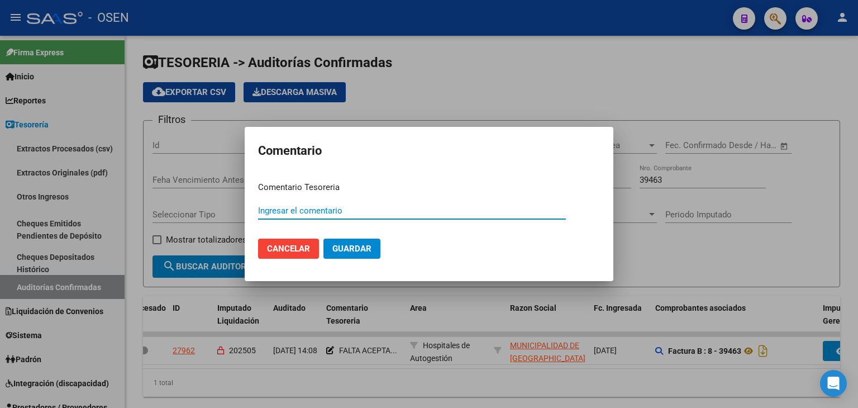
click at [334, 249] on span "Guardar" at bounding box center [351, 249] width 39 height 10
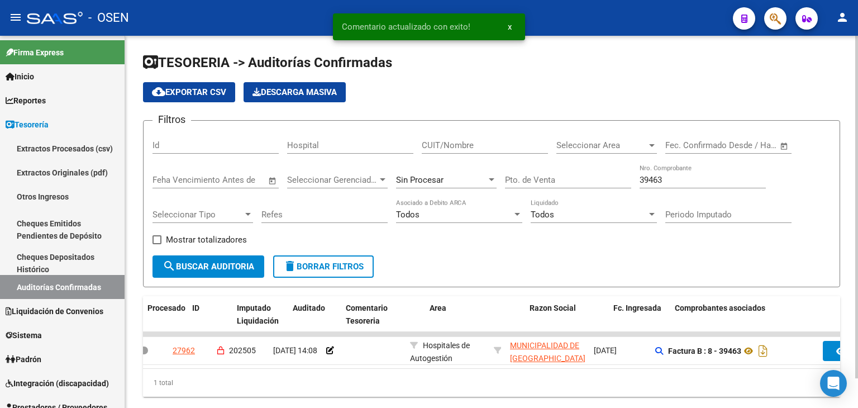
scroll to position [0, 0]
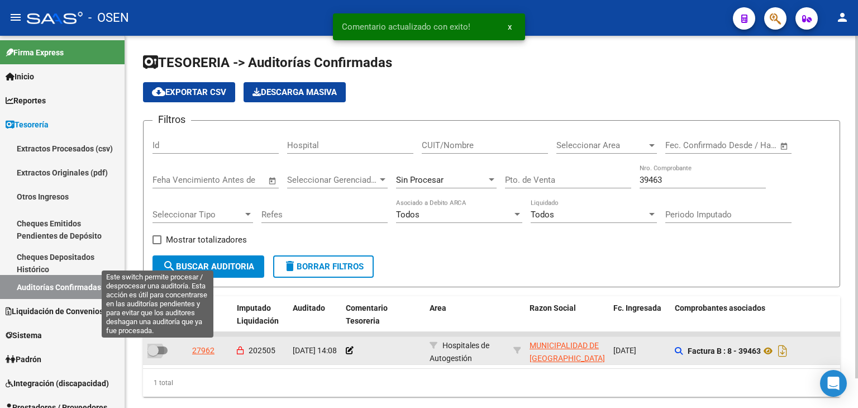
click at [163, 347] on span at bounding box center [158, 350] width 20 height 8
click at [153, 354] on input "checkbox" at bounding box center [153, 354] width 1 height 1
checkbox input "true"
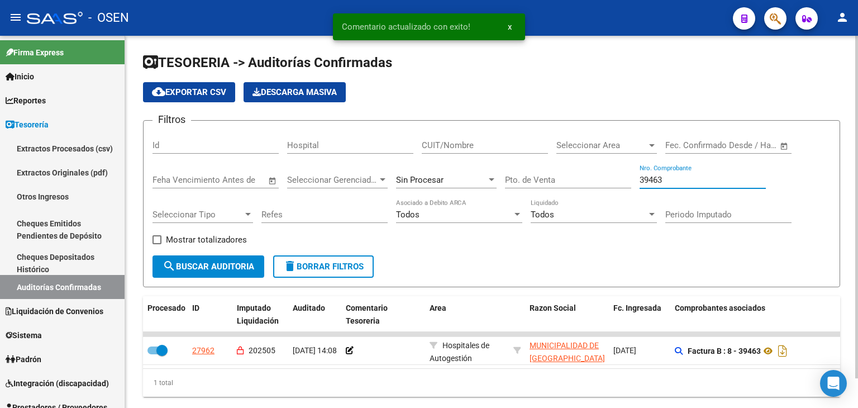
drag, startPoint x: 696, startPoint y: 178, endPoint x: 519, endPoint y: 153, distance: 179.4
click at [526, 154] on div "Filtros Id Hospital CUIT/Nombre Seleccionar Area Seleccionar Area Fecha inicio …" at bounding box center [492, 193] width 678 height 126
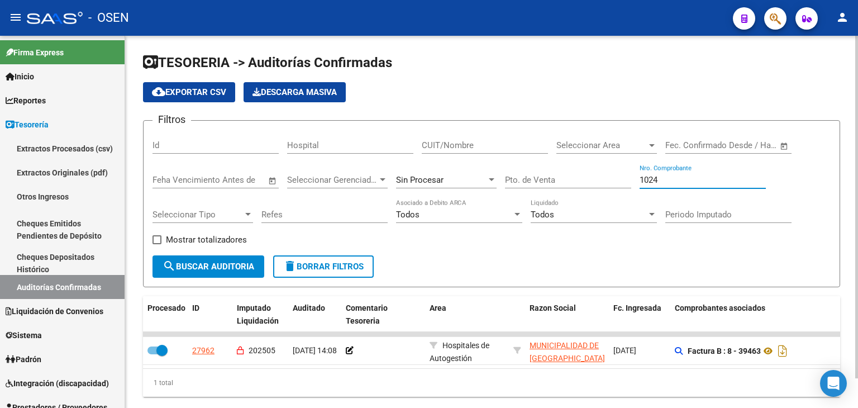
type input "10247"
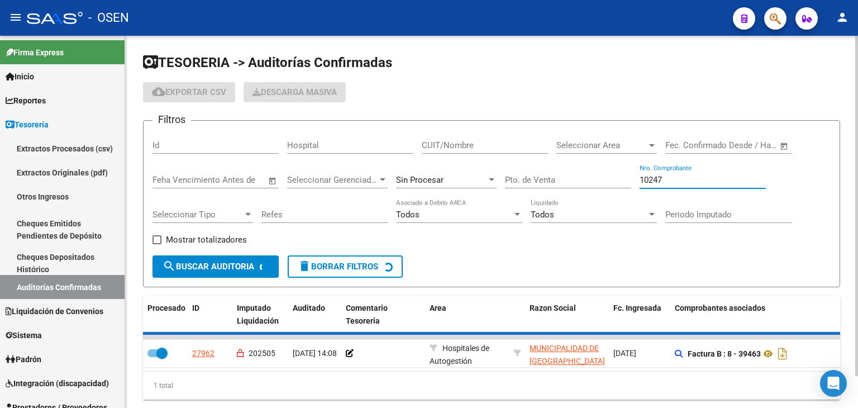
checkbox input "false"
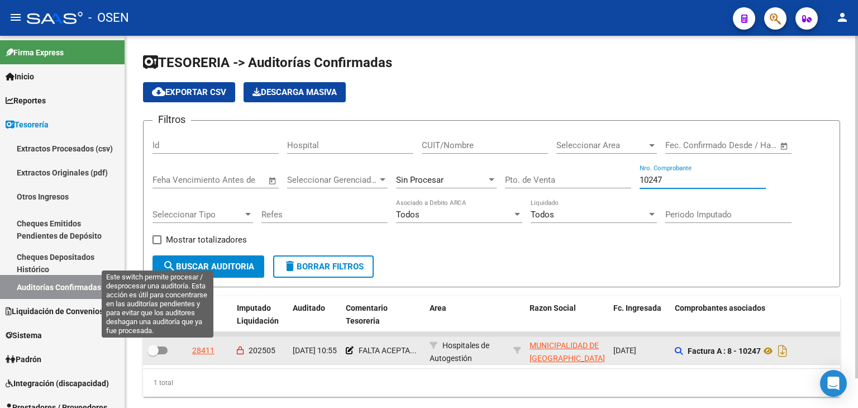
type input "10247"
click at [165, 346] on span at bounding box center [158, 350] width 20 height 8
click at [153, 354] on input "checkbox" at bounding box center [153, 354] width 1 height 1
checkbox input "true"
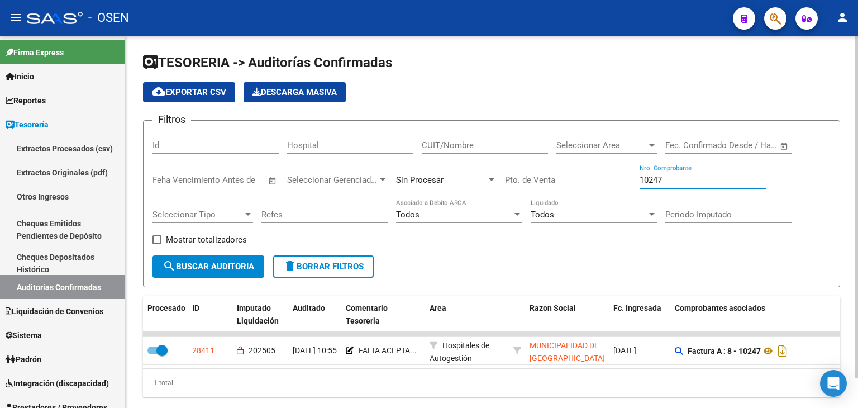
drag, startPoint x: 669, startPoint y: 176, endPoint x: 594, endPoint y: 173, distance: 74.4
click at [599, 174] on div "Filtros Id Hospital CUIT/Nombre Seleccionar Area Seleccionar Area Fecha inicio …" at bounding box center [492, 193] width 678 height 126
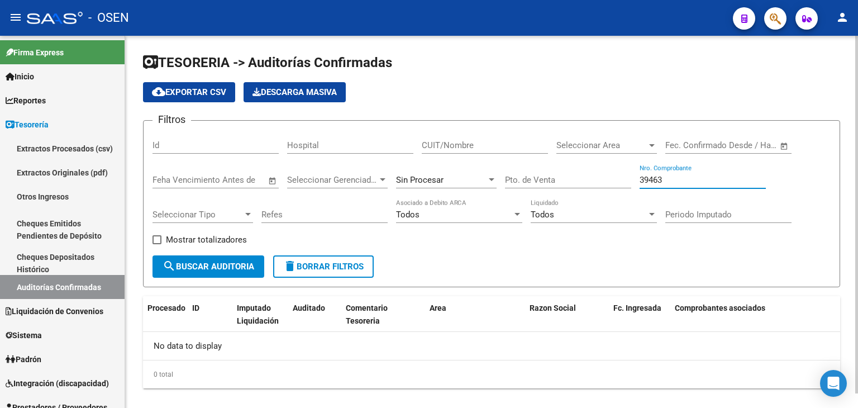
drag, startPoint x: 681, startPoint y: 179, endPoint x: 580, endPoint y: 179, distance: 101.1
click at [581, 179] on div "Filtros Id Hospital CUIT/Nombre Seleccionar Area Seleccionar Area Fecha inicio …" at bounding box center [492, 193] width 678 height 126
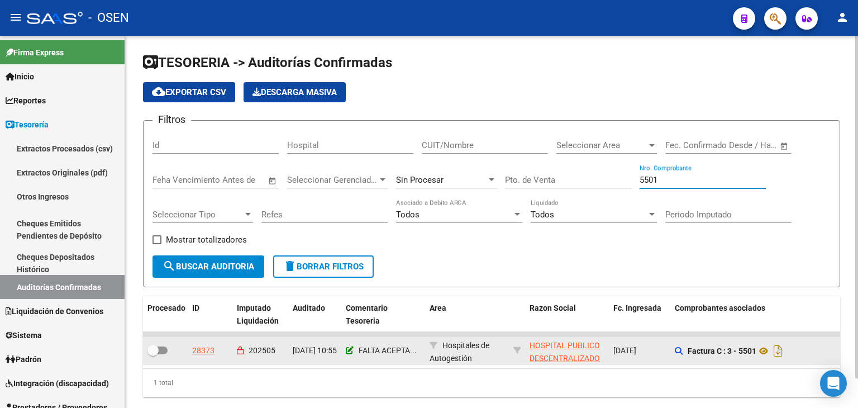
type input "5501"
click at [346, 350] on icon at bounding box center [350, 350] width 8 height 8
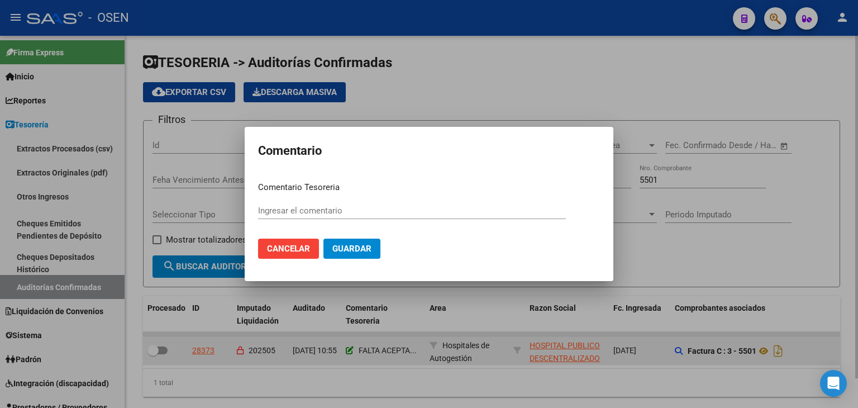
type input "FALTA ACEPTAR DEBITO 11-7"
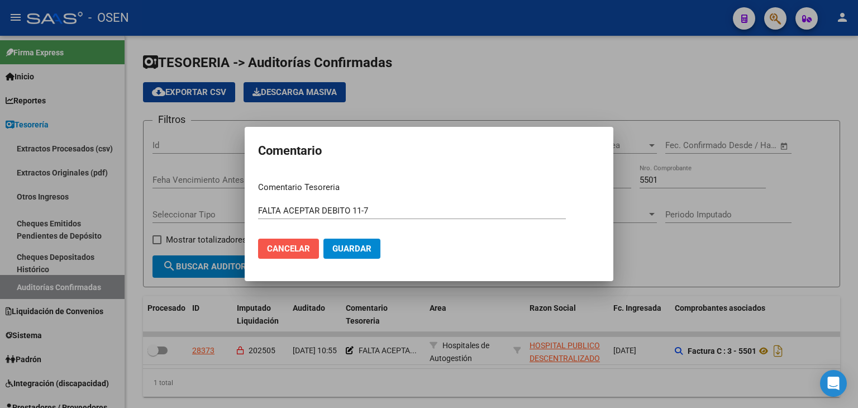
click at [304, 256] on button "Cancelar" at bounding box center [288, 249] width 61 height 20
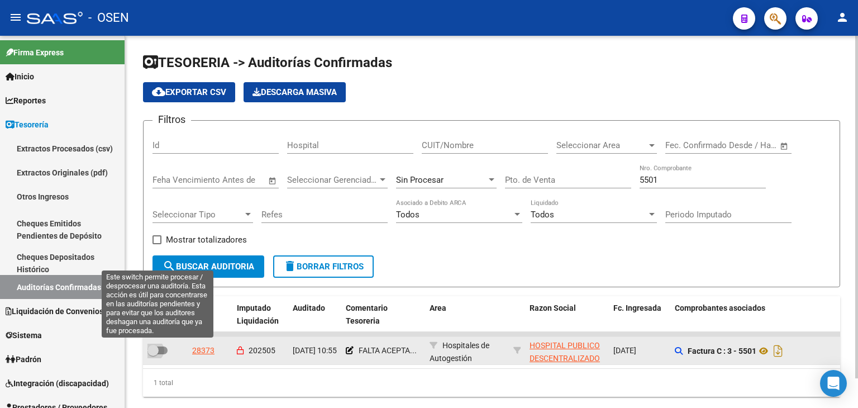
drag, startPoint x: 159, startPoint y: 346, endPoint x: 227, endPoint y: 325, distance: 71.4
click at [158, 346] on span at bounding box center [158, 350] width 20 height 8
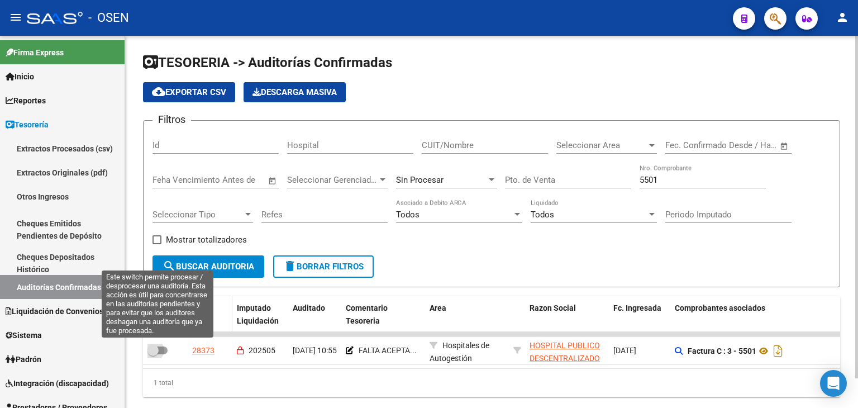
click at [153, 354] on input "checkbox" at bounding box center [153, 354] width 1 height 1
checkbox input "true"
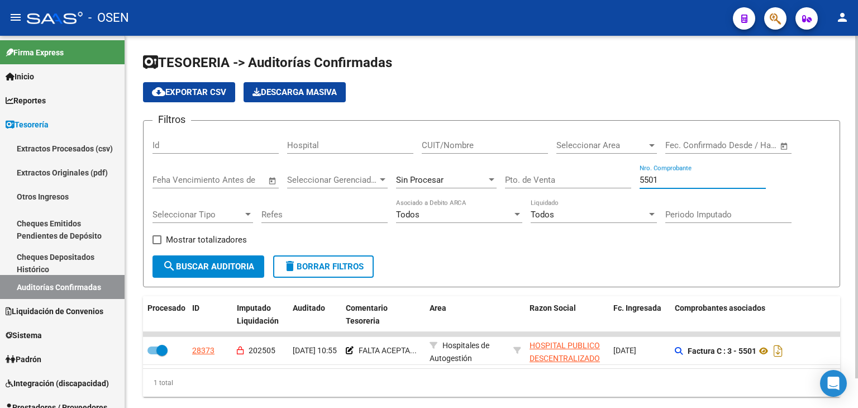
drag, startPoint x: 686, startPoint y: 174, endPoint x: 629, endPoint y: 178, distance: 57.1
click at [629, 178] on div "Filtros Id Hospital CUIT/Nombre Seleccionar Area Seleccionar Area Fecha inicio …" at bounding box center [492, 193] width 678 height 126
type input "9792"
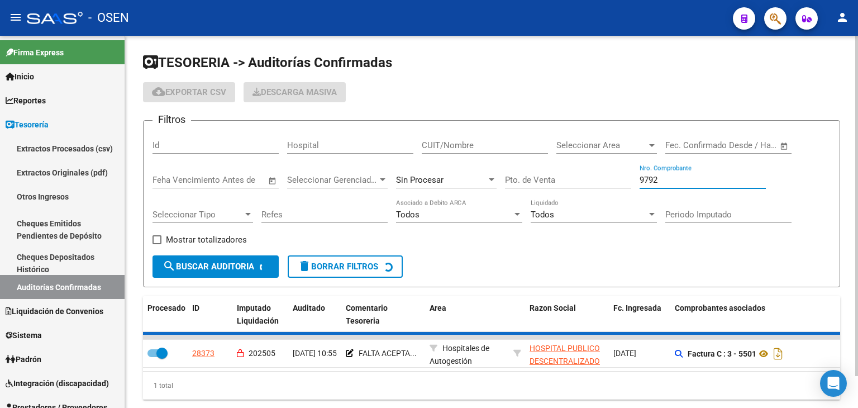
checkbox input "false"
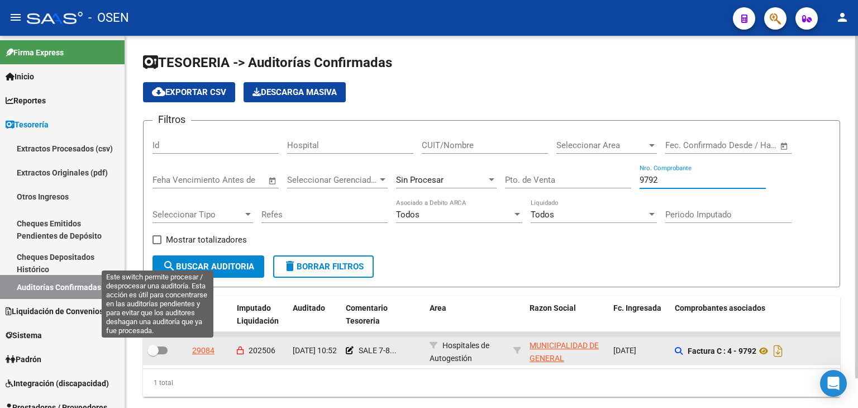
type input "9792"
click at [155, 350] on span at bounding box center [153, 350] width 11 height 11
click at [153, 354] on input "checkbox" at bounding box center [153, 354] width 1 height 1
checkbox input "true"
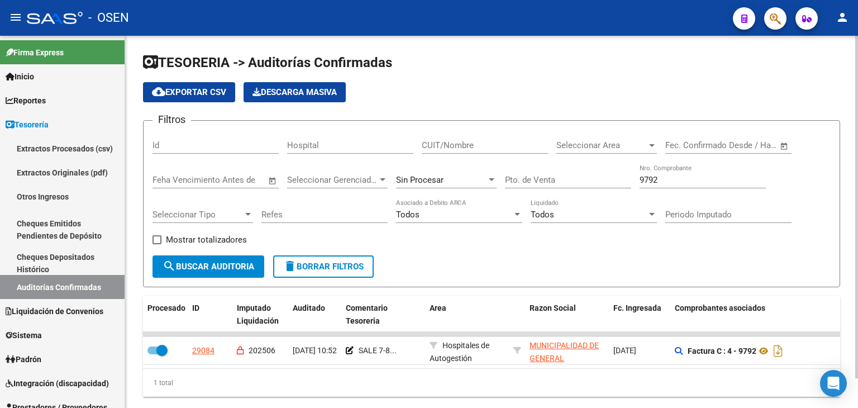
click at [679, 173] on div "9792 Nro. Comprobante" at bounding box center [703, 176] width 126 height 24
drag, startPoint x: 684, startPoint y: 179, endPoint x: 576, endPoint y: 175, distance: 108.5
click at [572, 175] on div "Filtros Id Hospital CUIT/Nombre Seleccionar Area Seleccionar Area Fecha inicio …" at bounding box center [492, 193] width 678 height 126
type input "24684"
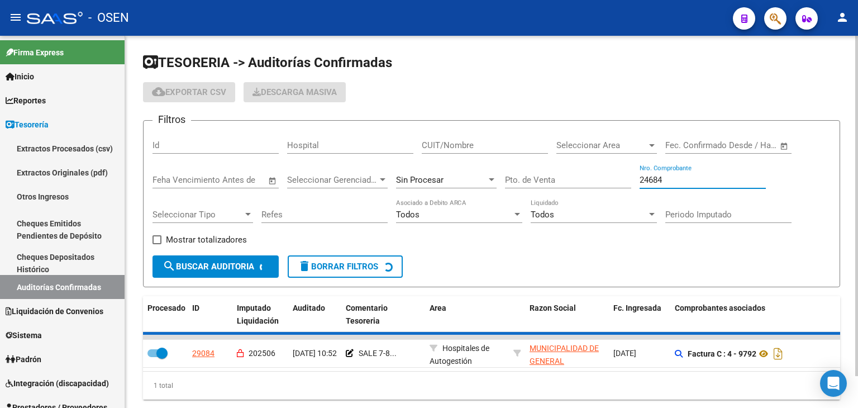
checkbox input "false"
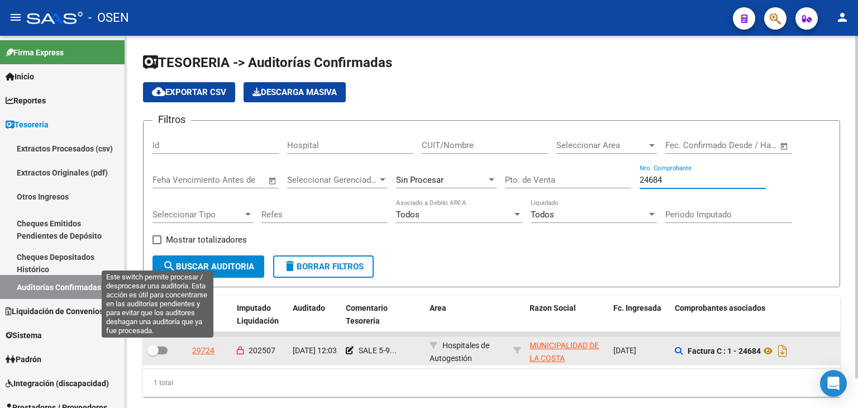
type input "24684"
click at [156, 345] on span at bounding box center [153, 350] width 11 height 11
click at [153, 354] on input "checkbox" at bounding box center [153, 354] width 1 height 1
checkbox input "true"
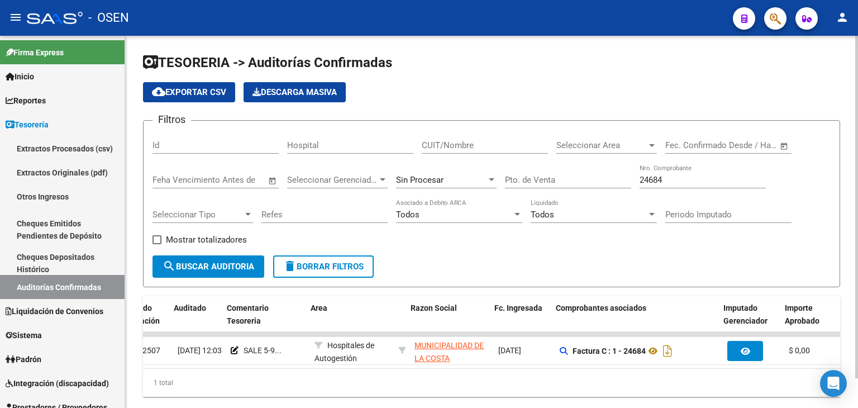
scroll to position [0, 118]
drag, startPoint x: 680, startPoint y: 173, endPoint x: 589, endPoint y: 180, distance: 90.8
click at [588, 180] on div "Filtros Id Hospital CUIT/Nombre Seleccionar Area Seleccionar Area Fecha inicio …" at bounding box center [492, 193] width 678 height 126
drag, startPoint x: 697, startPoint y: 174, endPoint x: 603, endPoint y: 183, distance: 94.8
click at [604, 183] on div "Filtros Id Hospital CUIT/Nombre Seleccionar Area Seleccionar Area Fecha inicio …" at bounding box center [492, 193] width 678 height 126
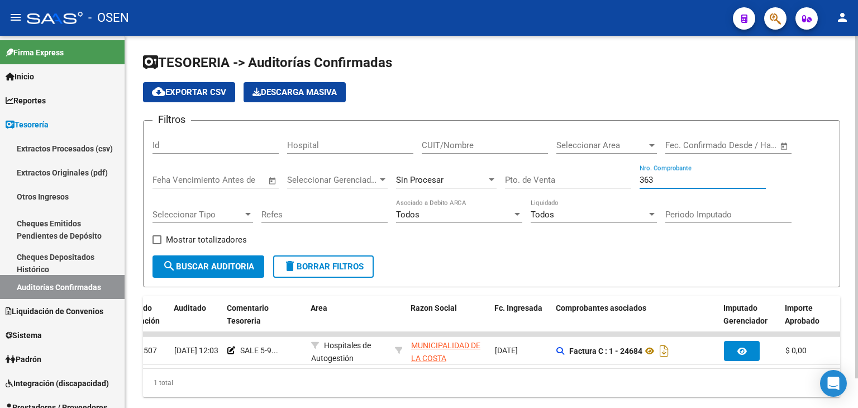
type input "3631"
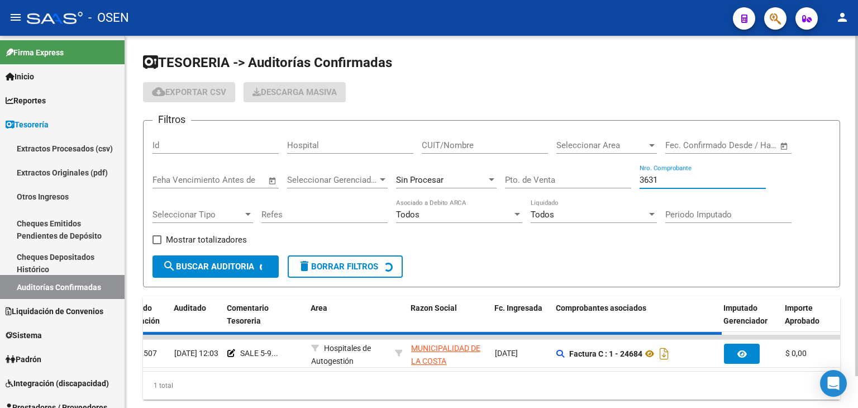
checkbox input "false"
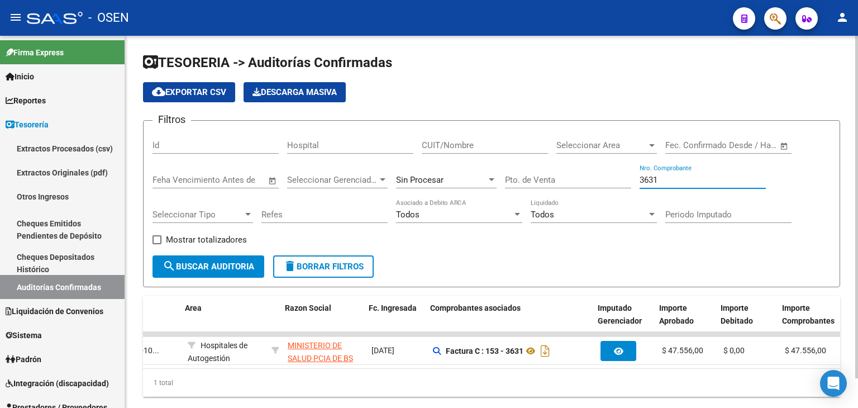
scroll to position [0, 0]
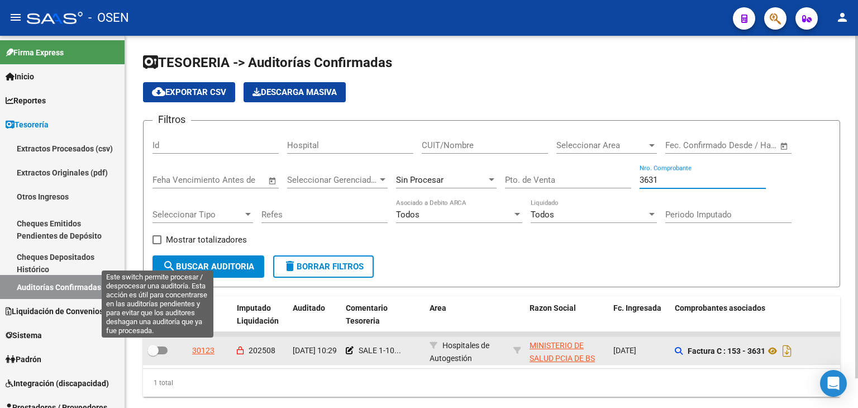
type input "3631"
click at [155, 348] on span at bounding box center [153, 350] width 11 height 11
click at [153, 354] on input "checkbox" at bounding box center [153, 354] width 1 height 1
checkbox input "true"
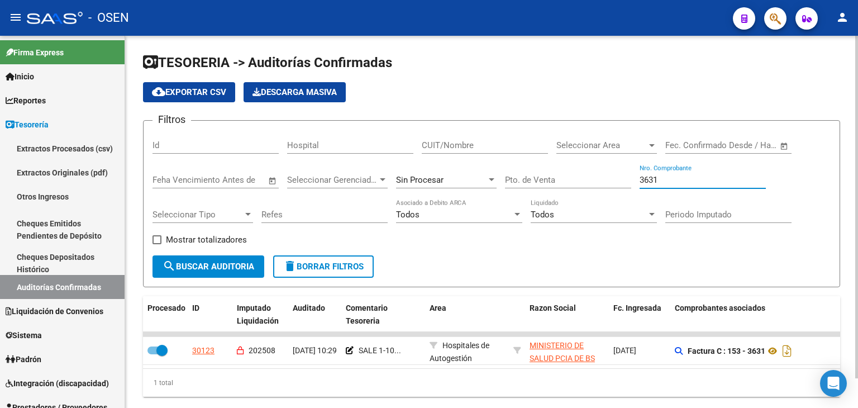
drag, startPoint x: 697, startPoint y: 183, endPoint x: 572, endPoint y: 184, distance: 125.7
click at [572, 184] on div "Filtros Id Hospital CUIT/Nombre Seleccionar Area Seleccionar Area Fecha inicio …" at bounding box center [492, 193] width 678 height 126
type input "182"
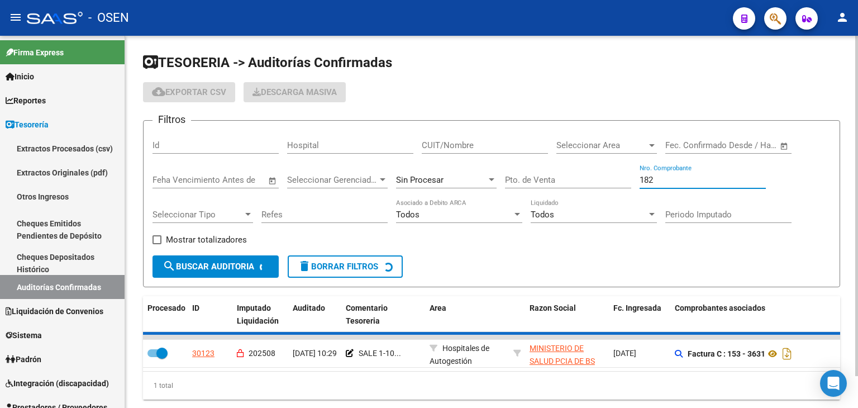
checkbox input "false"
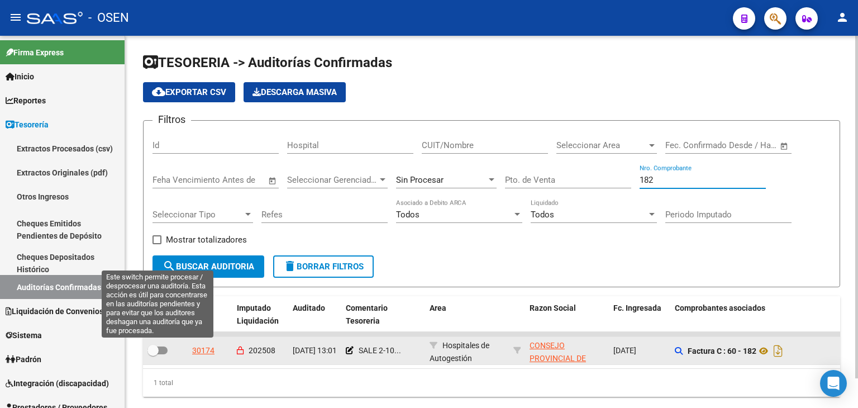
type input "182"
click at [158, 345] on span at bounding box center [153, 350] width 11 height 11
click at [153, 354] on input "checkbox" at bounding box center [153, 354] width 1 height 1
checkbox input "true"
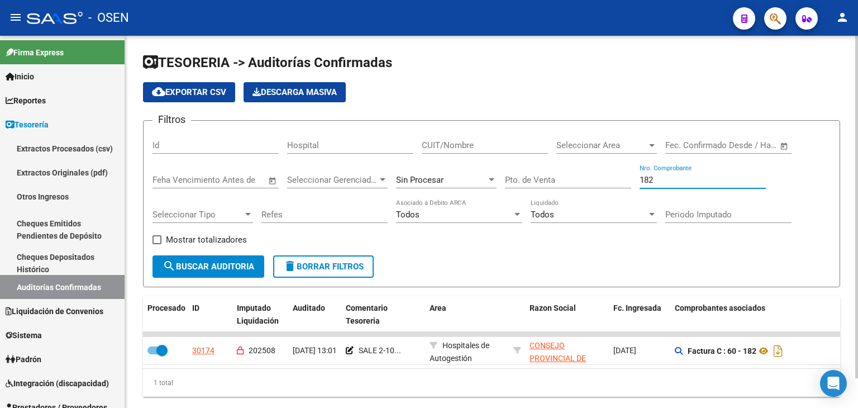
drag, startPoint x: 679, startPoint y: 177, endPoint x: 610, endPoint y: 178, distance: 69.9
click at [610, 178] on div "Filtros Id Hospital CUIT/Nombre Seleccionar Area Seleccionar Area Fecha inicio …" at bounding box center [492, 193] width 678 height 126
type input "14"
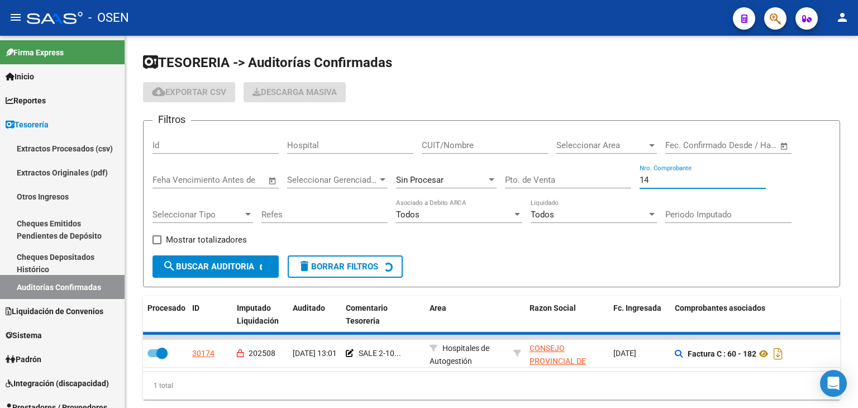
checkbox input "false"
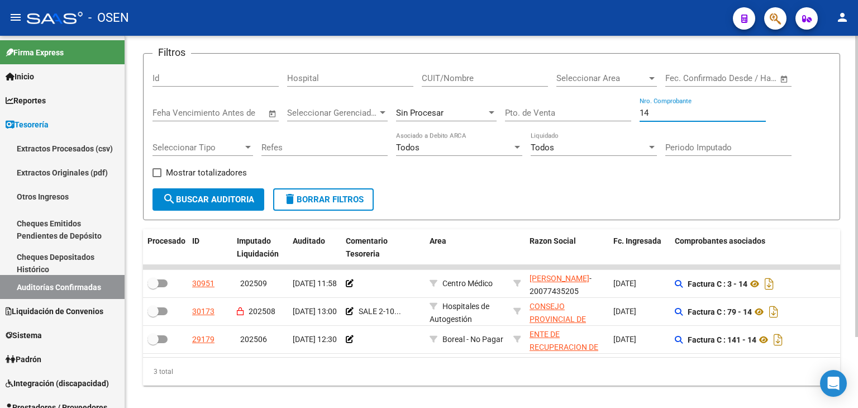
scroll to position [87, 0]
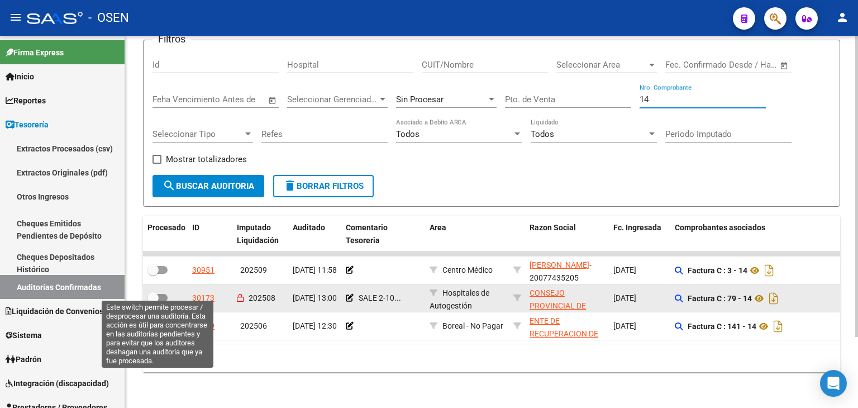
type input "14"
click at [155, 292] on span at bounding box center [153, 297] width 11 height 11
click at [153, 302] on input "checkbox" at bounding box center [153, 302] width 1 height 1
checkbox input "true"
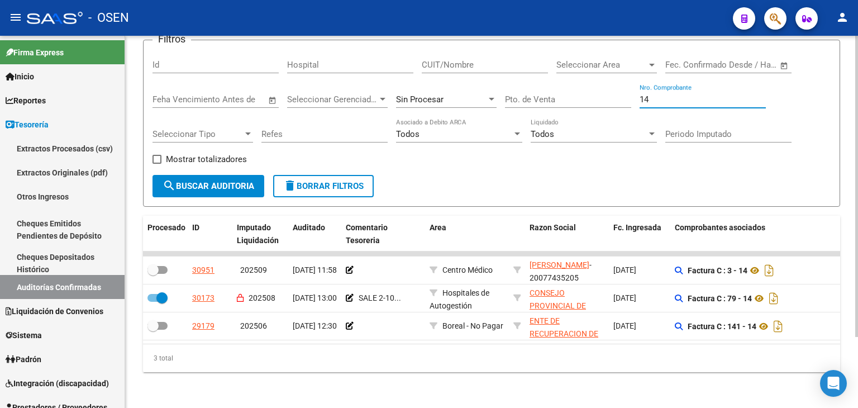
drag, startPoint x: 651, startPoint y: 91, endPoint x: 589, endPoint y: 94, distance: 62.7
click at [605, 91] on div "Filtros Id Hospital CUIT/Nombre Seleccionar Area Seleccionar Area Fecha inicio …" at bounding box center [492, 112] width 678 height 126
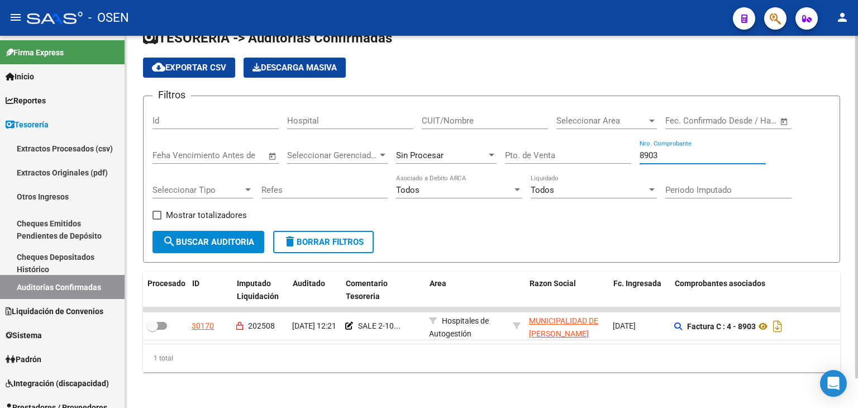
scroll to position [0, 0]
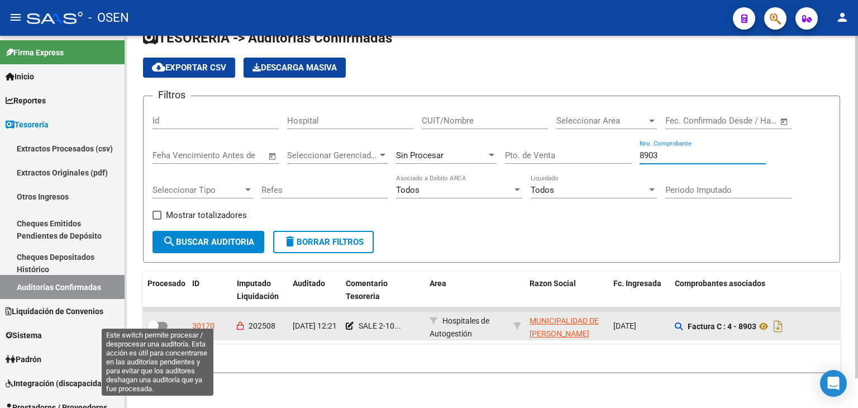
type input "8903"
click at [159, 322] on span at bounding box center [158, 326] width 20 height 8
click at [153, 330] on input "checkbox" at bounding box center [153, 330] width 1 height 1
checkbox input "true"
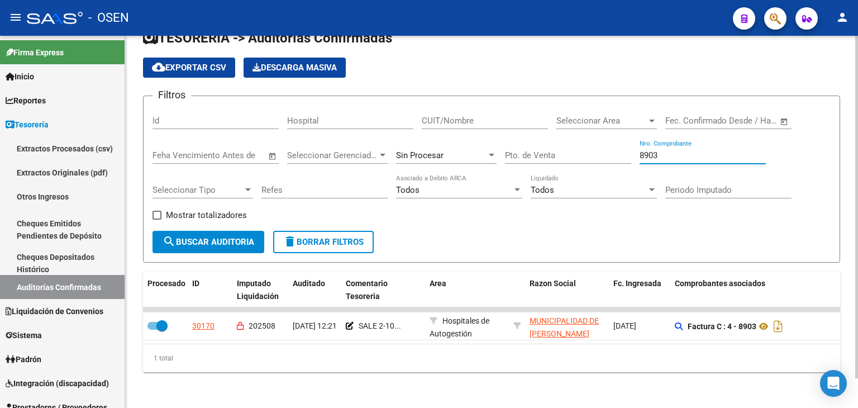
drag, startPoint x: 680, startPoint y: 146, endPoint x: 617, endPoint y: 144, distance: 62.6
click at [626, 146] on div "Filtros Id Hospital CUIT/Nombre Seleccionar Area Seleccionar Area Fecha inicio …" at bounding box center [492, 168] width 678 height 126
type input "22141"
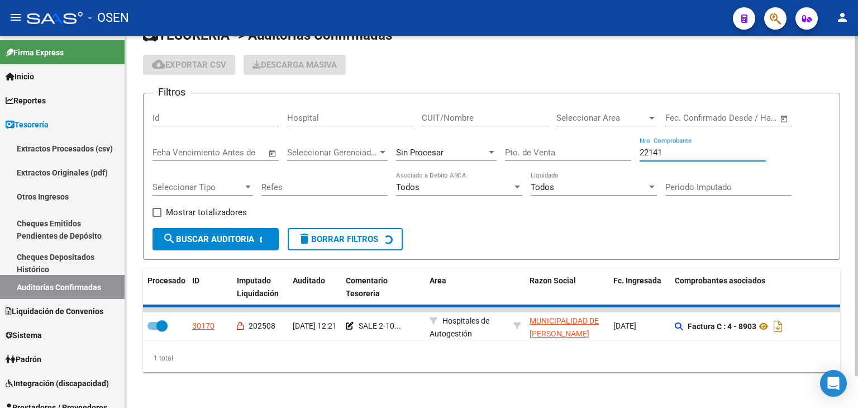
checkbox input "false"
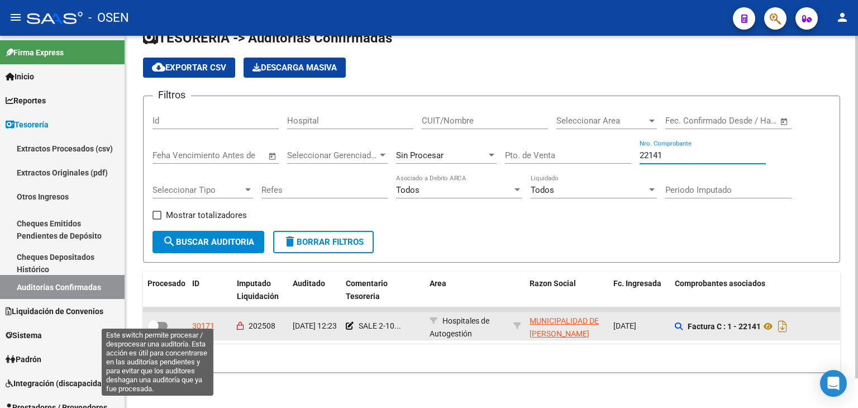
type input "22141"
click at [152, 320] on span at bounding box center [153, 325] width 11 height 11
click at [153, 330] on input "checkbox" at bounding box center [153, 330] width 1 height 1
checkbox input "true"
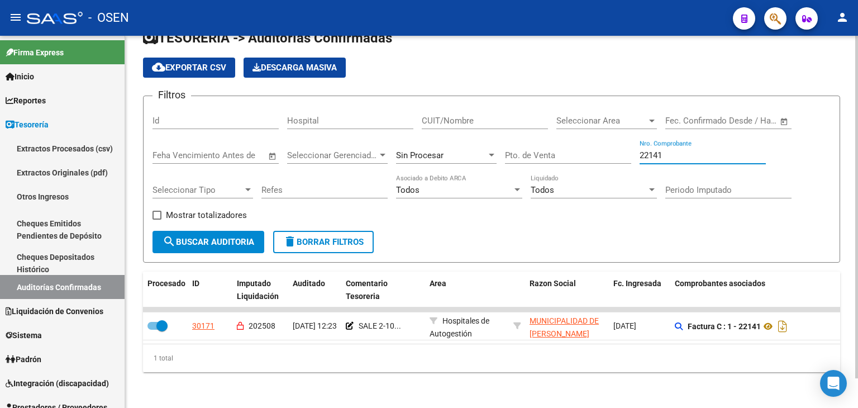
drag, startPoint x: 670, startPoint y: 149, endPoint x: 554, endPoint y: 142, distance: 116.4
click at [570, 145] on div "Filtros Id Hospital CUIT/Nombre Seleccionar Area Seleccionar Area Fecha inicio …" at bounding box center [492, 168] width 678 height 126
type input "107270"
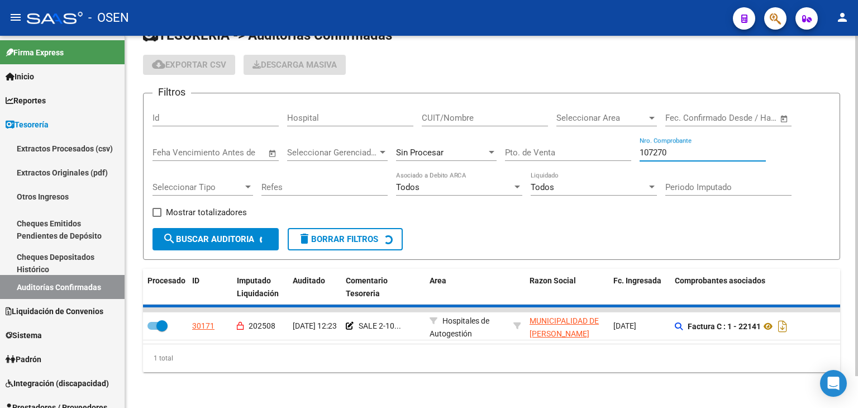
checkbox input "false"
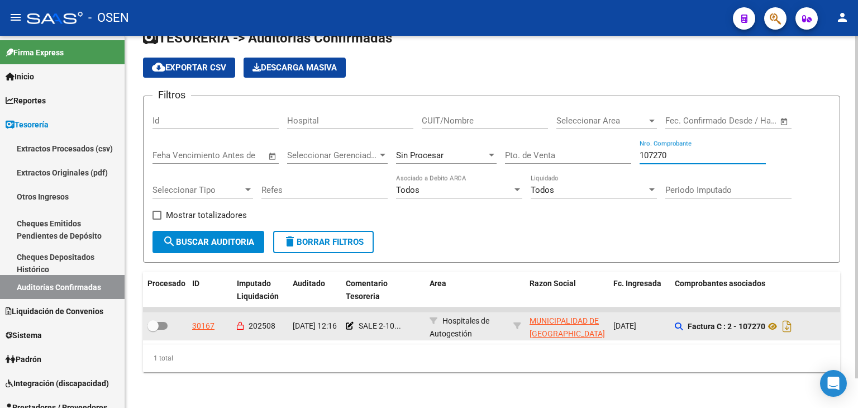
type input "107270"
click at [145, 316] on datatable-body-cell at bounding box center [165, 325] width 45 height 27
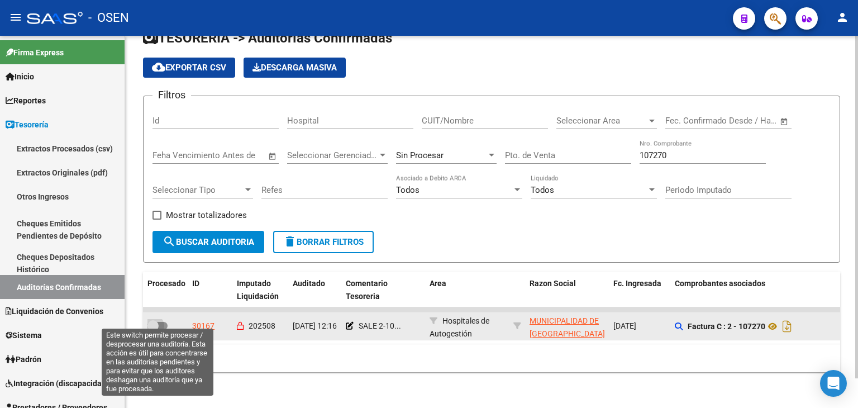
click at [152, 320] on span at bounding box center [153, 325] width 11 height 11
click at [153, 330] on input "checkbox" at bounding box center [153, 330] width 1 height 1
checkbox input "true"
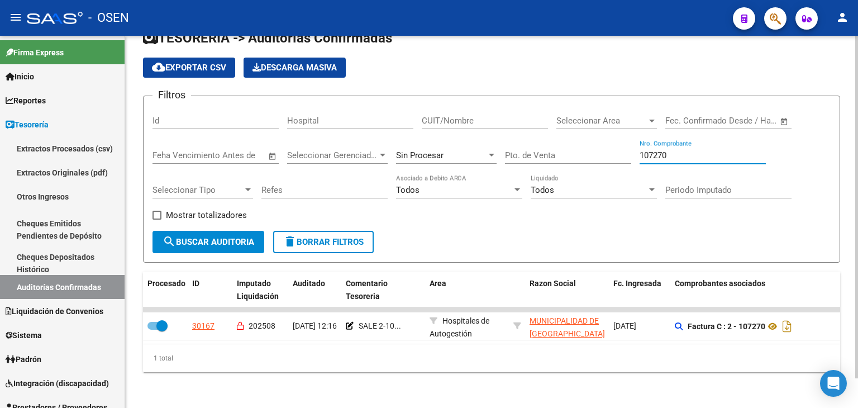
drag, startPoint x: 669, startPoint y: 144, endPoint x: 673, endPoint y: 151, distance: 8.2
click at [670, 150] on input "107270" at bounding box center [703, 155] width 126 height 10
click at [673, 153] on div "107270 Nro. Comprobante" at bounding box center [703, 152] width 126 height 24
type input "107271"
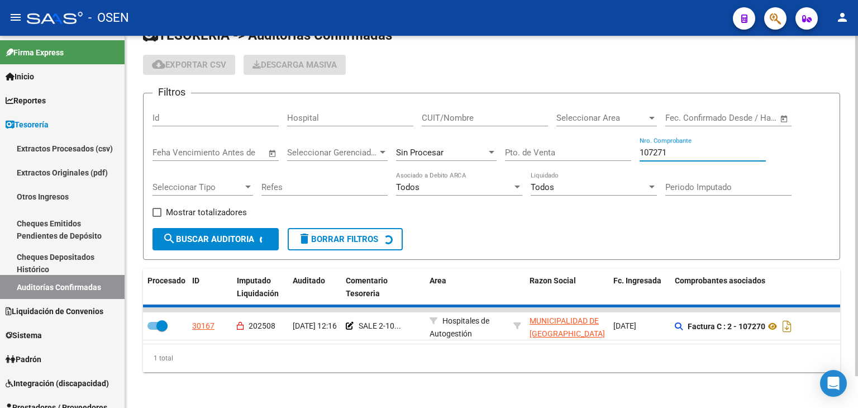
checkbox input "false"
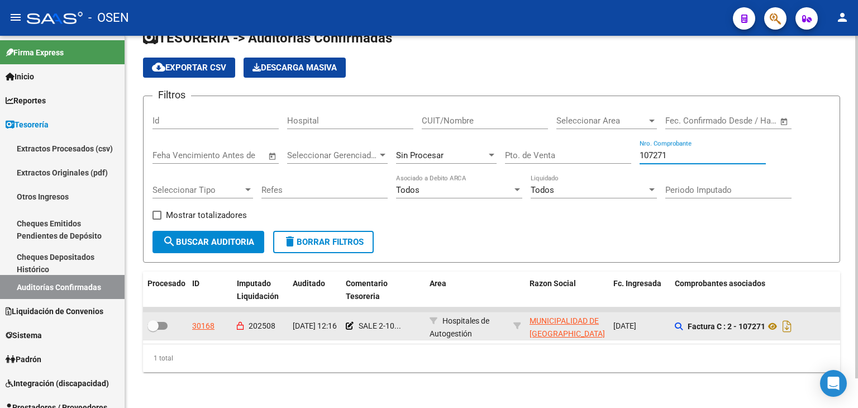
type input "107271"
click at [167, 319] on div at bounding box center [166, 326] width 36 height 15
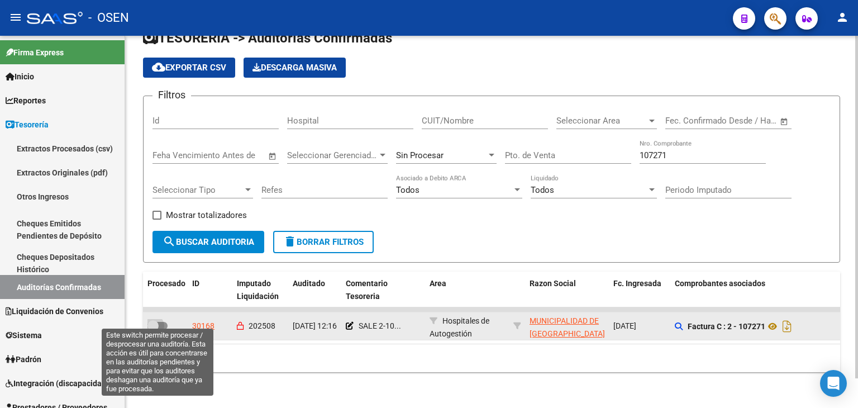
click at [161, 322] on span at bounding box center [158, 326] width 20 height 8
click at [153, 330] on input "checkbox" at bounding box center [153, 330] width 1 height 1
checkbox input "true"
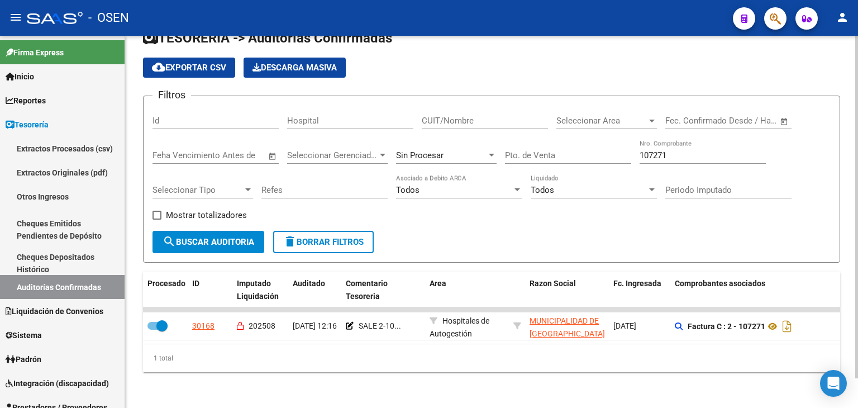
click at [677, 150] on input "107271" at bounding box center [703, 155] width 126 height 10
type input "107272"
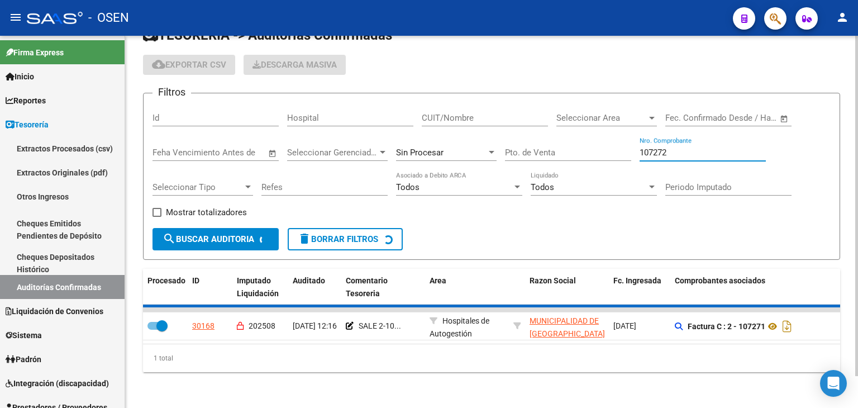
checkbox input "false"
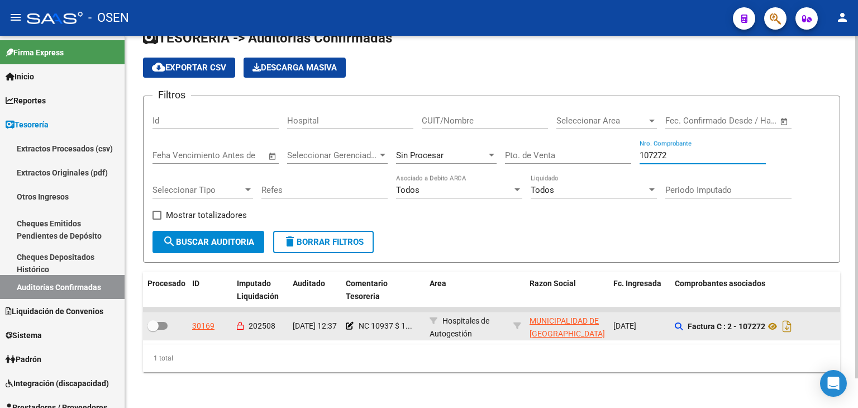
type input "107272"
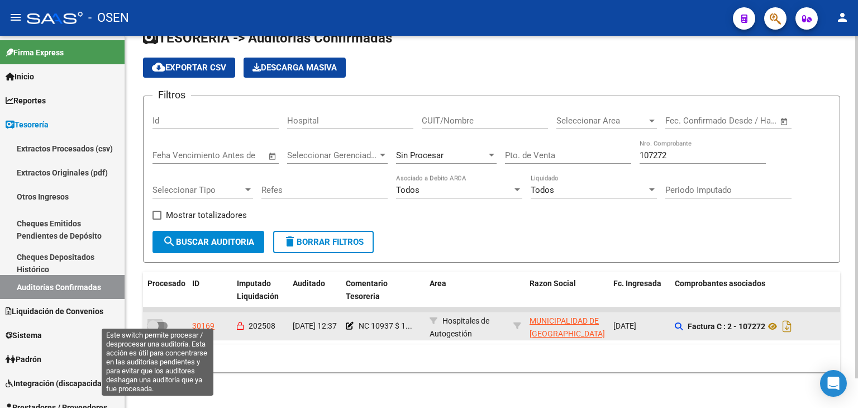
click at [153, 319] on label at bounding box center [158, 325] width 20 height 13
click at [153, 330] on input "checkbox" at bounding box center [153, 330] width 1 height 1
checkbox input "true"
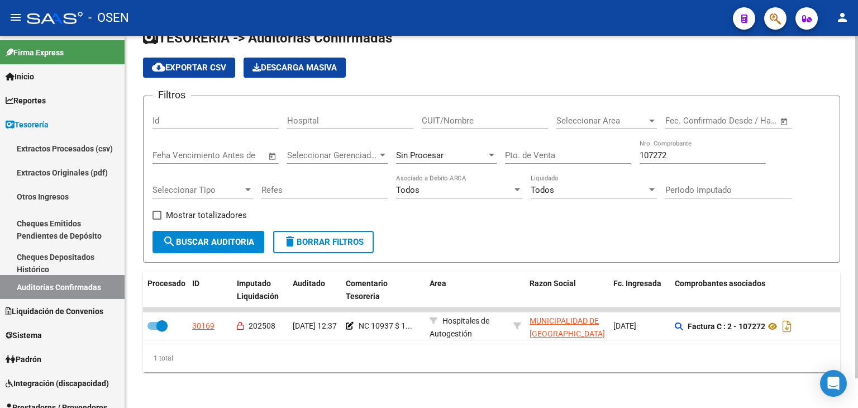
click at [681, 144] on div "107272 Nro. Comprobante" at bounding box center [703, 152] width 126 height 24
drag, startPoint x: 681, startPoint y: 144, endPoint x: 592, endPoint y: 140, distance: 88.4
click at [600, 141] on div "Filtros Id Hospital CUIT/Nombre Seleccionar Area Seleccionar Area Fecha inicio …" at bounding box center [492, 168] width 678 height 126
type input "13318"
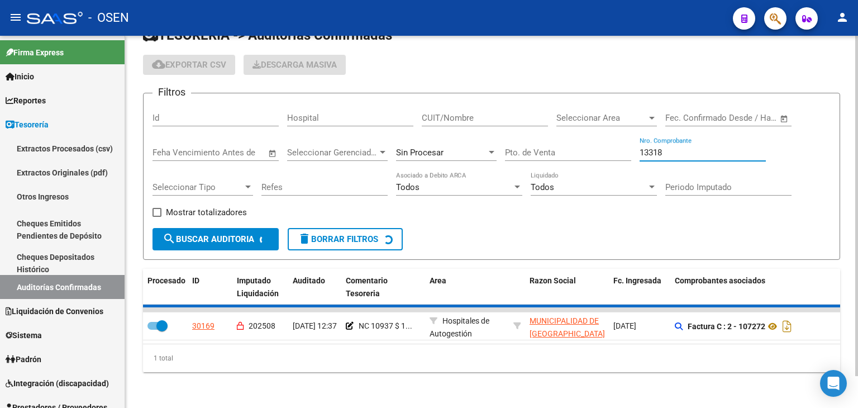
checkbox input "false"
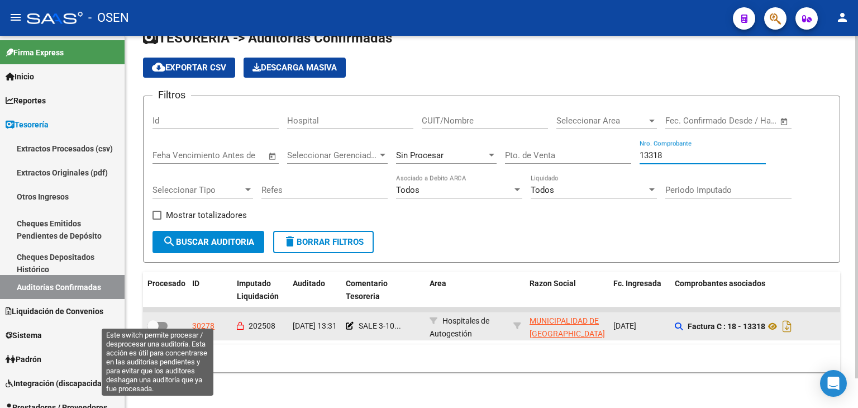
type input "13318"
click at [155, 320] on span at bounding box center [153, 325] width 11 height 11
click at [153, 330] on input "checkbox" at bounding box center [153, 330] width 1 height 1
checkbox input "true"
